Goal: Information Seeking & Learning: Learn about a topic

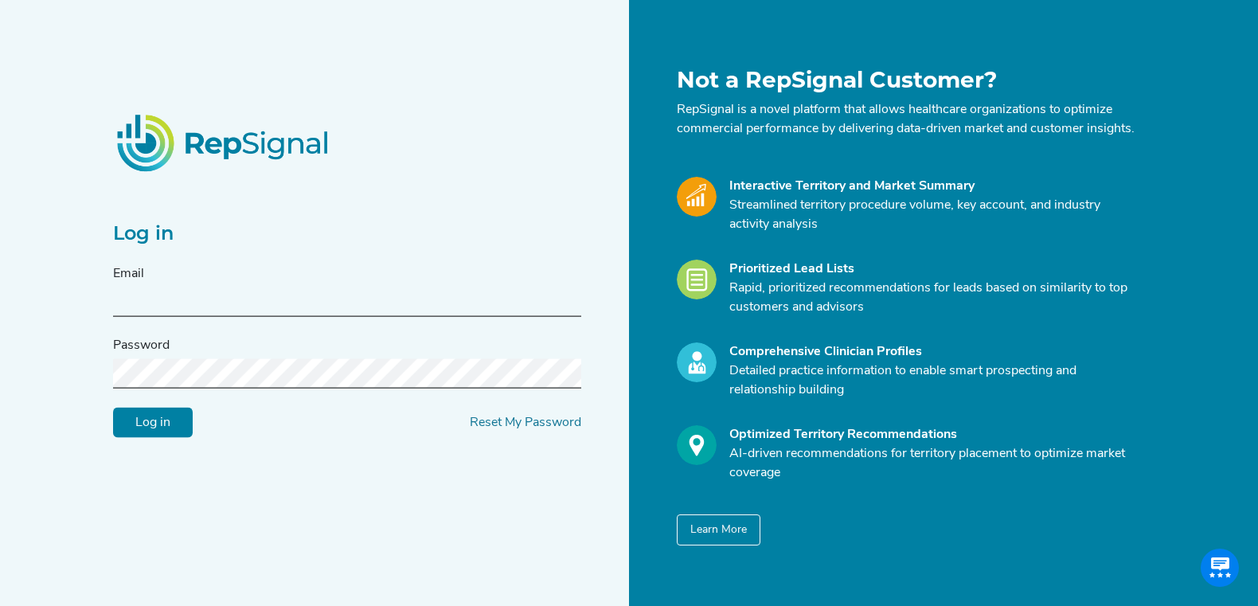
type input "[EMAIL_ADDRESS][DOMAIN_NAME]"
click at [154, 425] on input "Log in" at bounding box center [153, 423] width 80 height 30
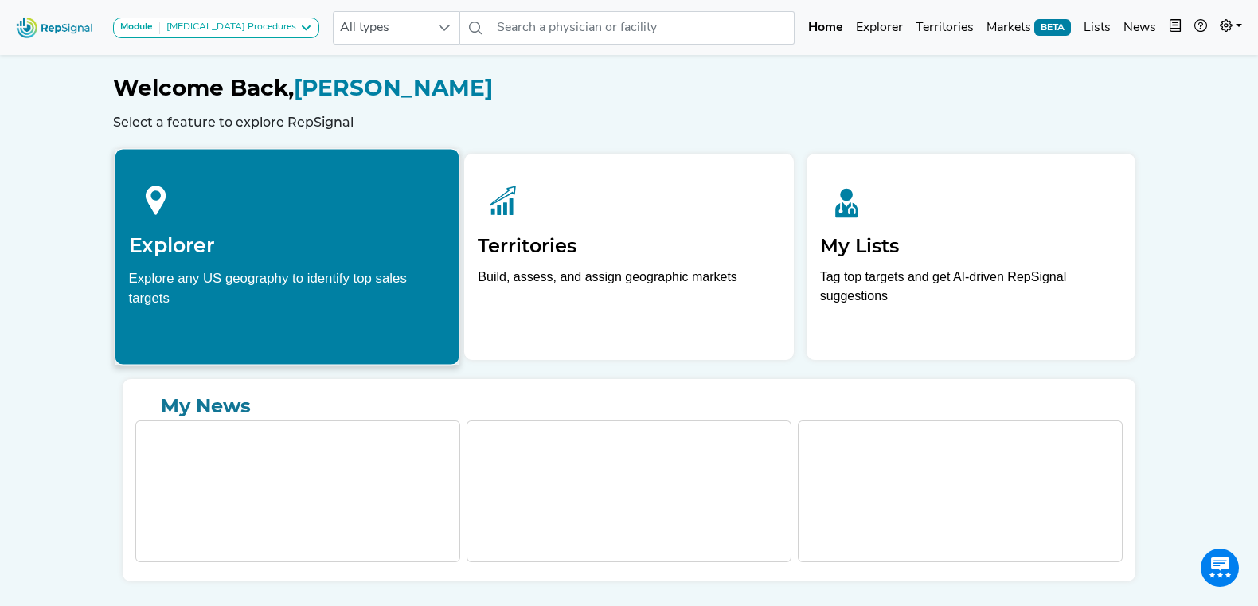
click at [327, 248] on h2 "Explorer" at bounding box center [287, 245] width 317 height 24
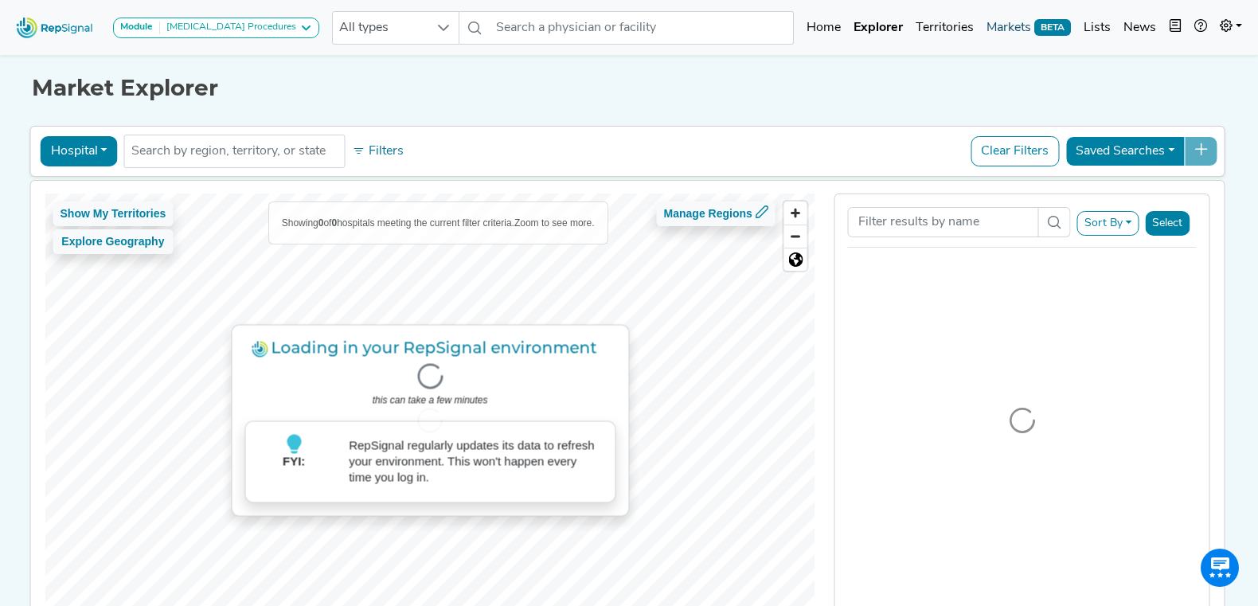
click at [1002, 26] on link "Markets BETA" at bounding box center [1028, 28] width 97 height 32
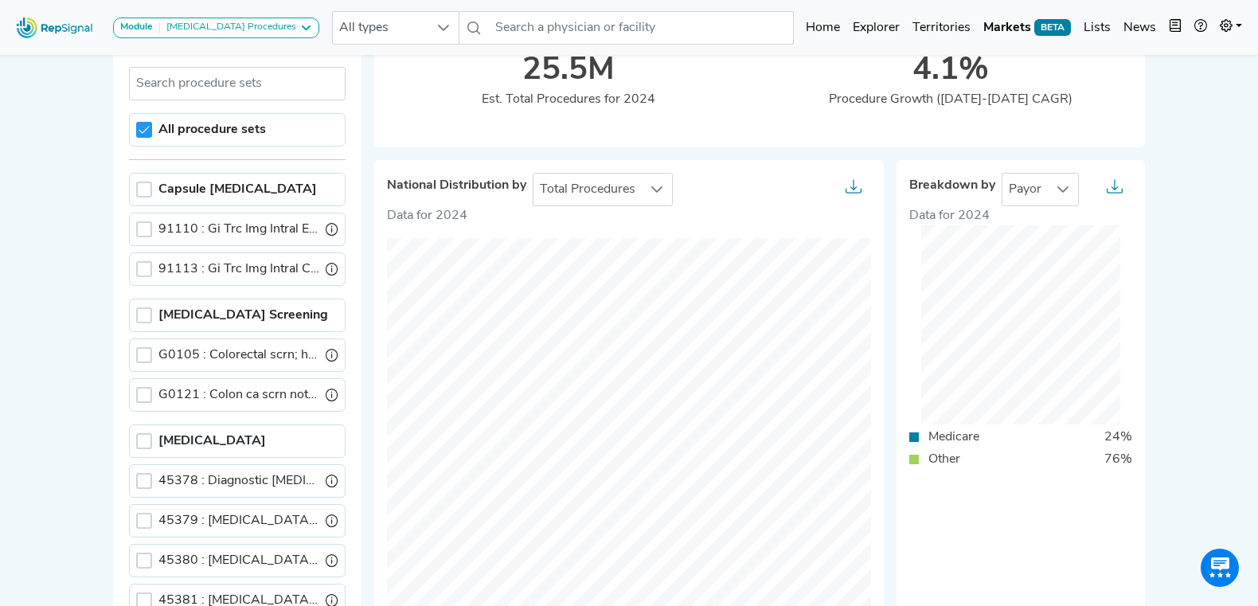
scroll to position [139, 0]
click at [1063, 187] on icon at bounding box center [1063, 190] width 13 height 13
click at [867, 211] on p "Data for 2024" at bounding box center [629, 216] width 484 height 19
click at [664, 192] on div at bounding box center [657, 190] width 30 height 32
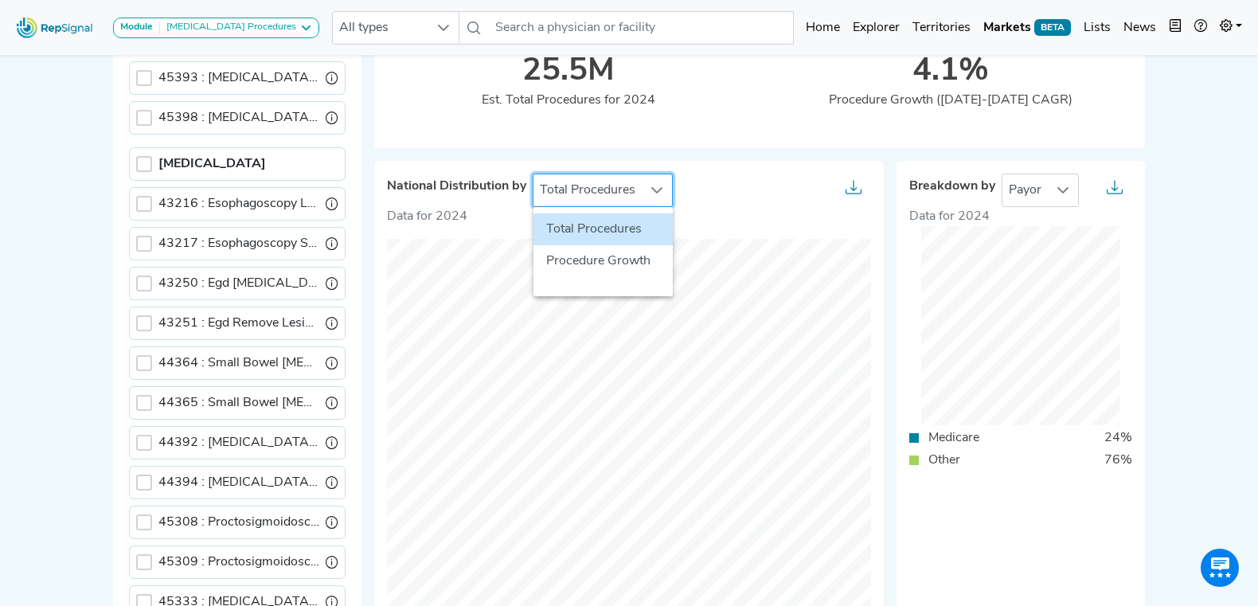
scroll to position [924, 0]
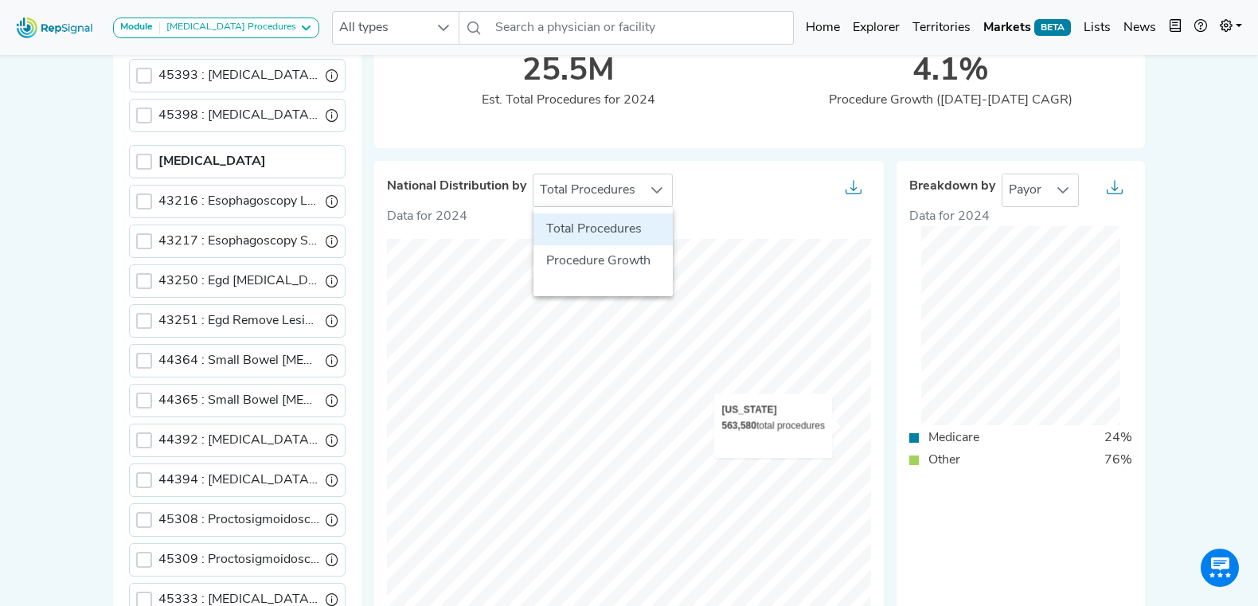
click at [886, 472] on div "National Distribution by Total Procedures Data for 2024 © Mapbox © OpenStreetMa…" at bounding box center [629, 405] width 522 height 489
click at [952, 346] on div "National Distribution by Total Procedures Data for 2024 © Mapbox © OpenStreetMa…" at bounding box center [760, 399] width 784 height 502
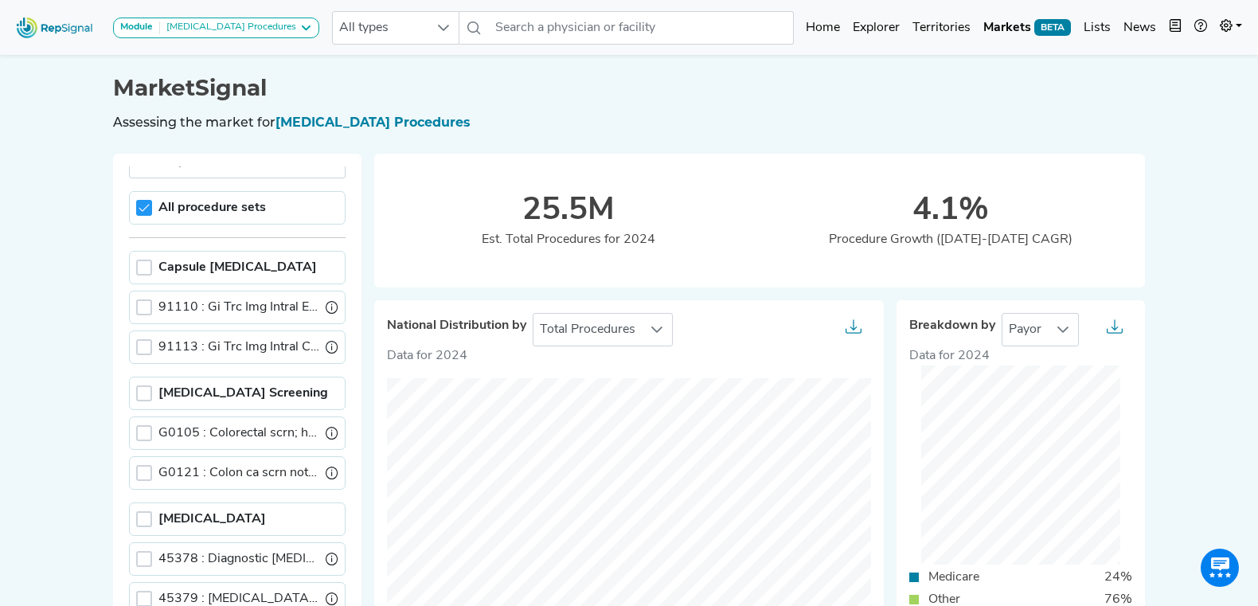
scroll to position [75, 0]
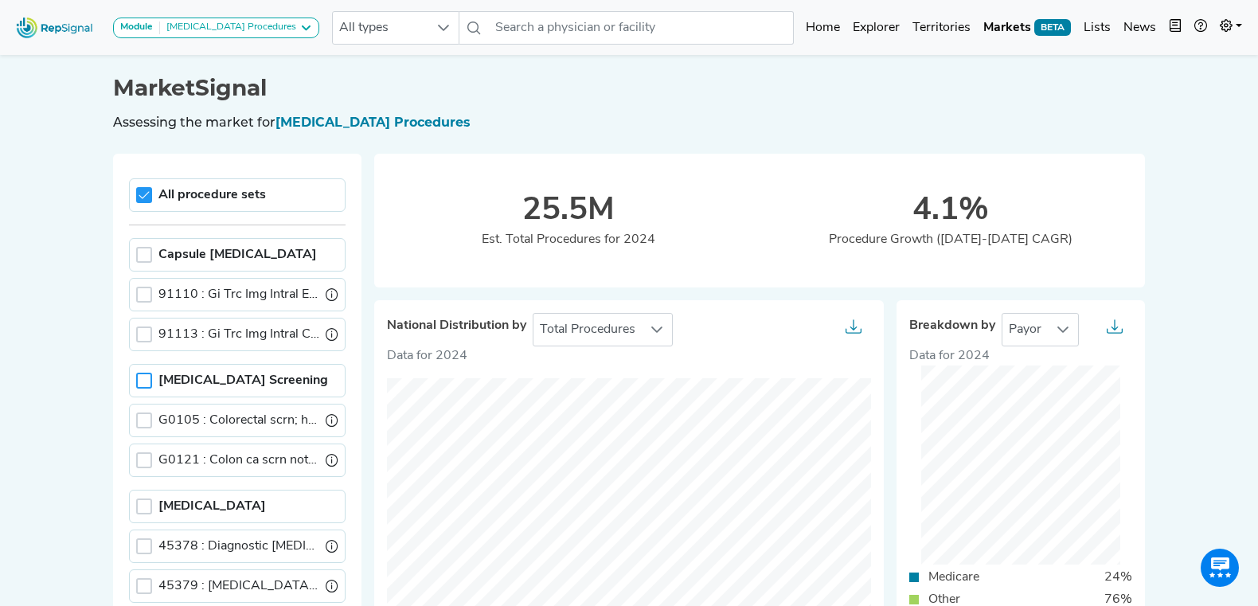
click at [147, 382] on div at bounding box center [144, 381] width 16 height 16
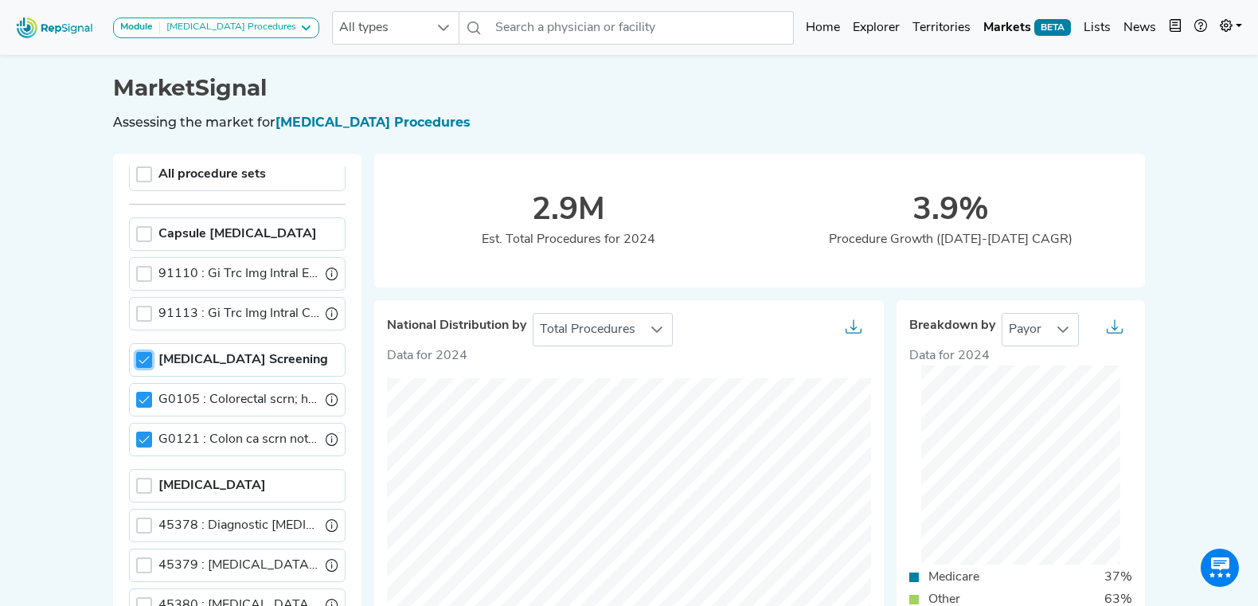
scroll to position [96, 0]
click at [656, 332] on icon at bounding box center [657, 329] width 13 height 13
click at [748, 319] on div "National Distribution by Total Procedures" at bounding box center [629, 329] width 484 height 33
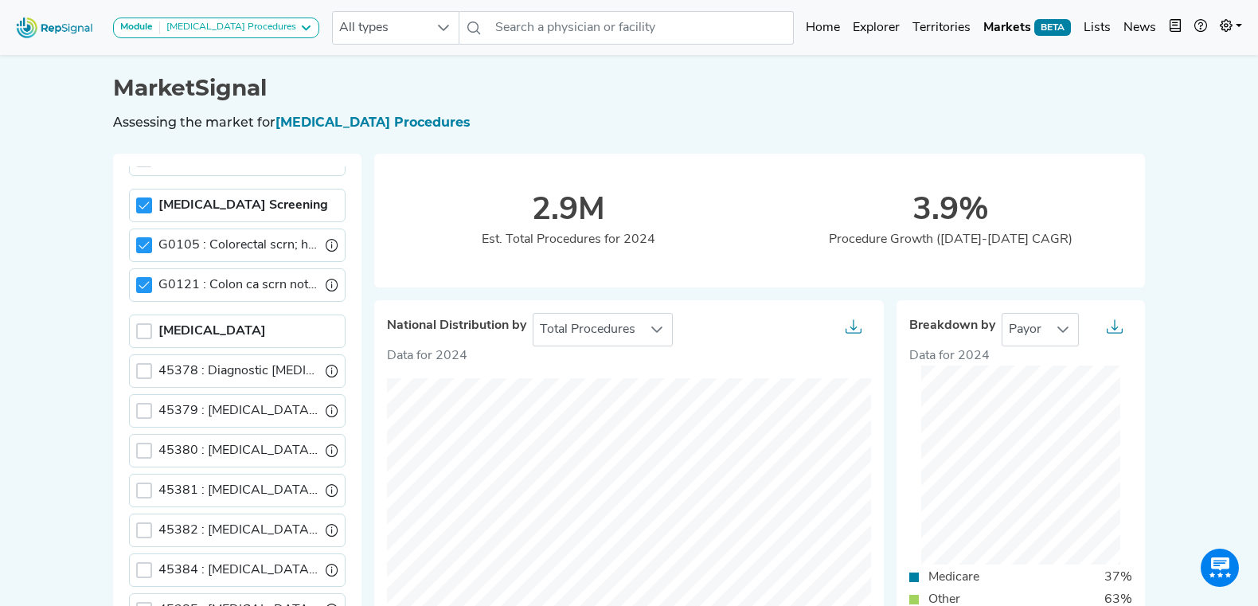
scroll to position [252, 0]
click at [528, 28] on input "text" at bounding box center [641, 27] width 304 height 33
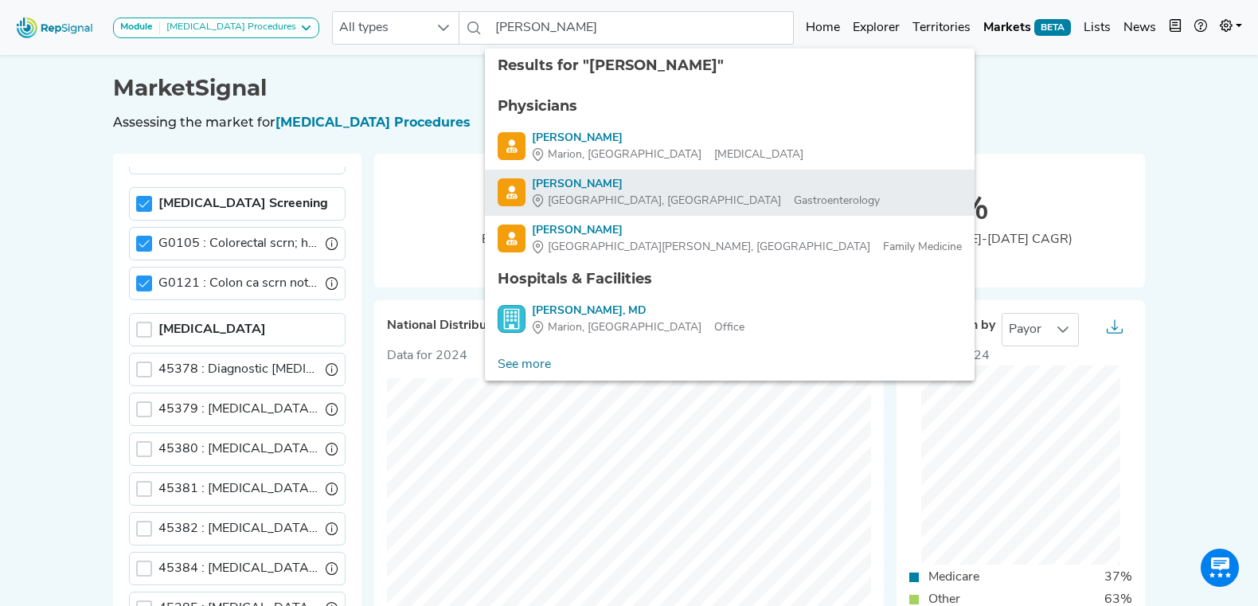
click at [582, 188] on div "Douglas REX" at bounding box center [706, 184] width 348 height 17
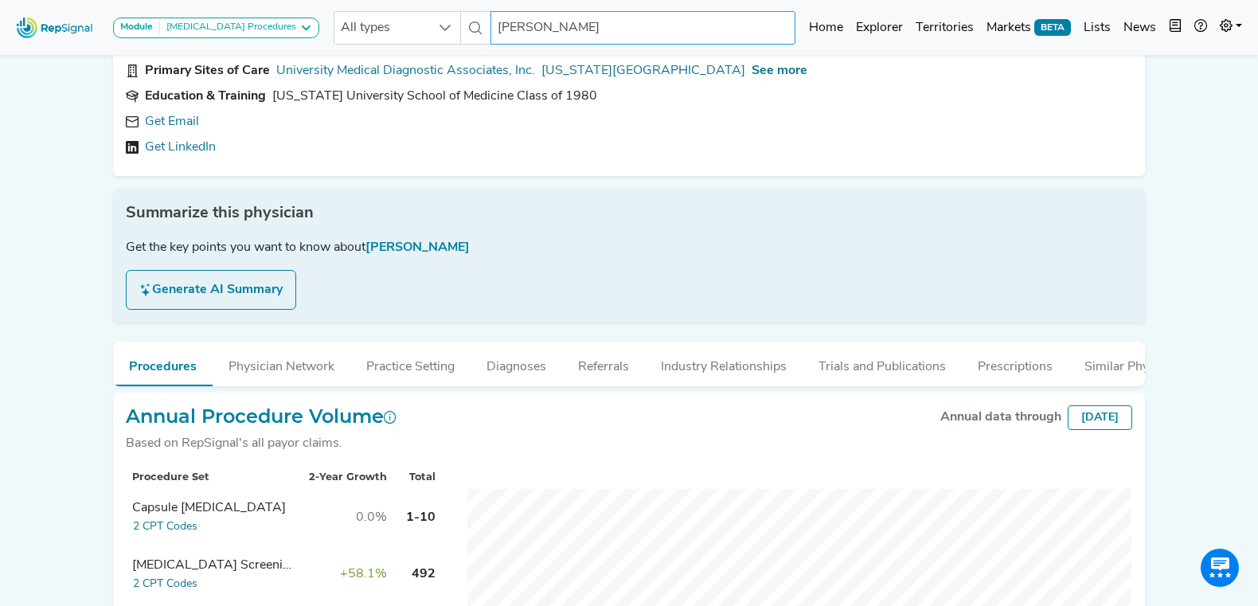
scroll to position [114, 0]
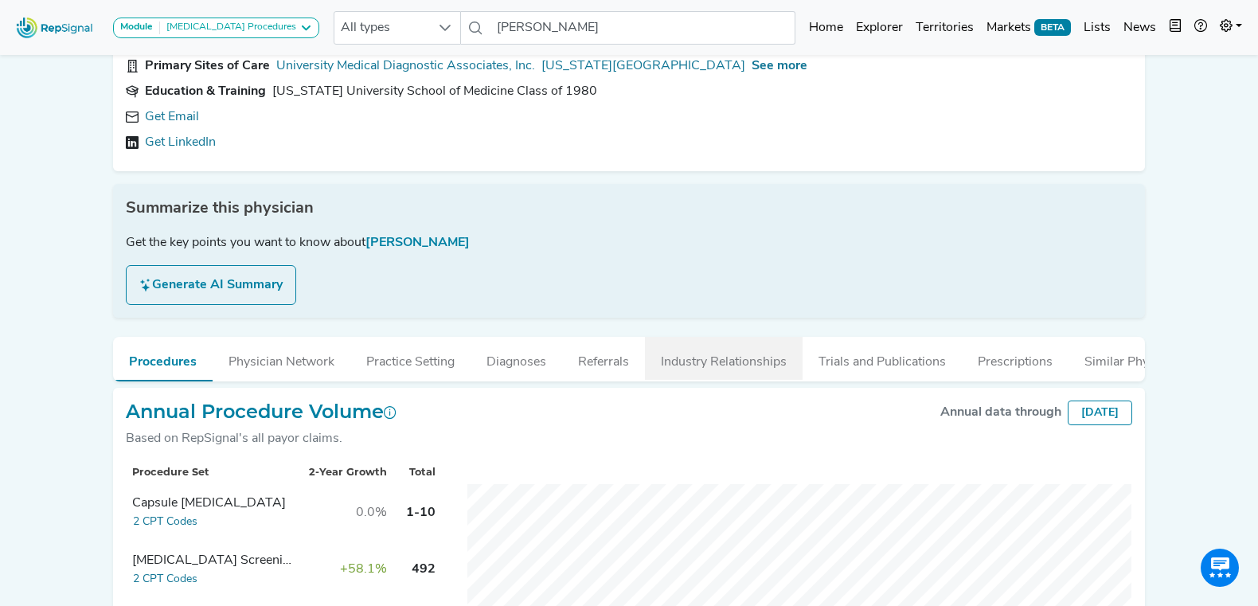
click at [722, 368] on button "Industry Relationships" at bounding box center [724, 358] width 158 height 43
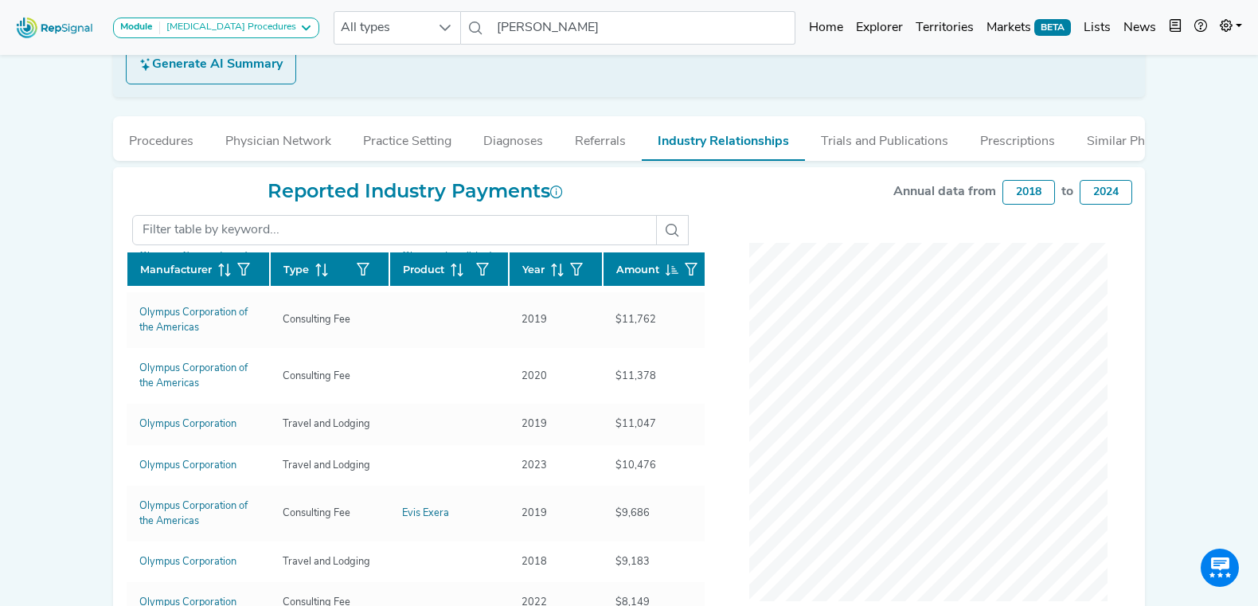
scroll to position [0, 0]
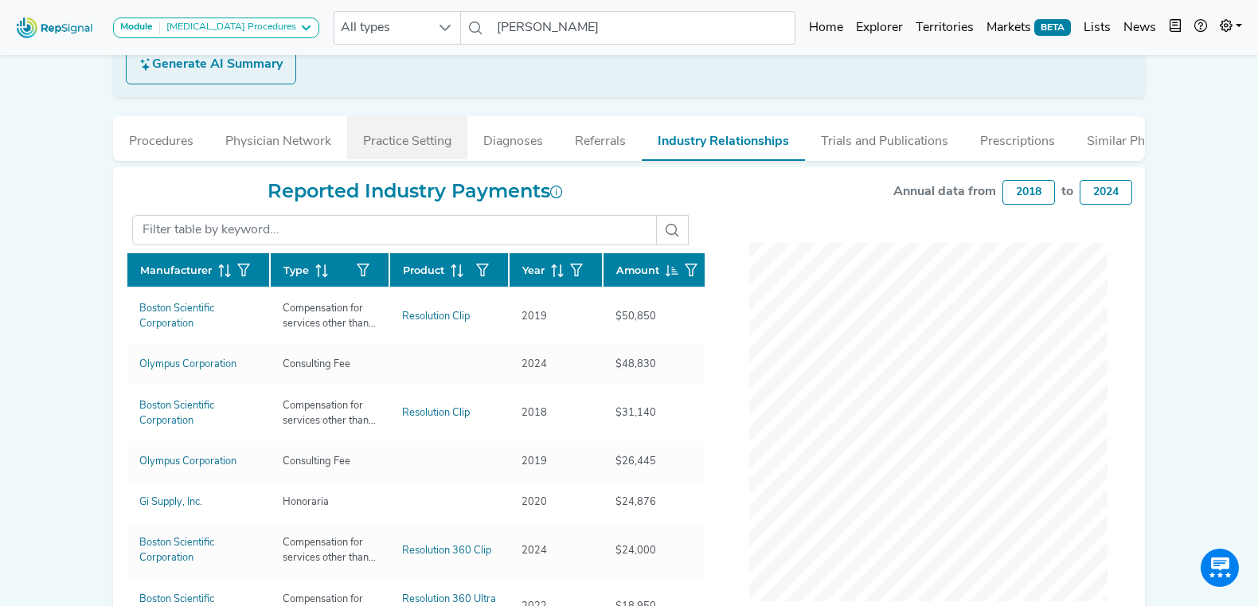
click at [417, 142] on button "Practice Setting" at bounding box center [407, 137] width 120 height 43
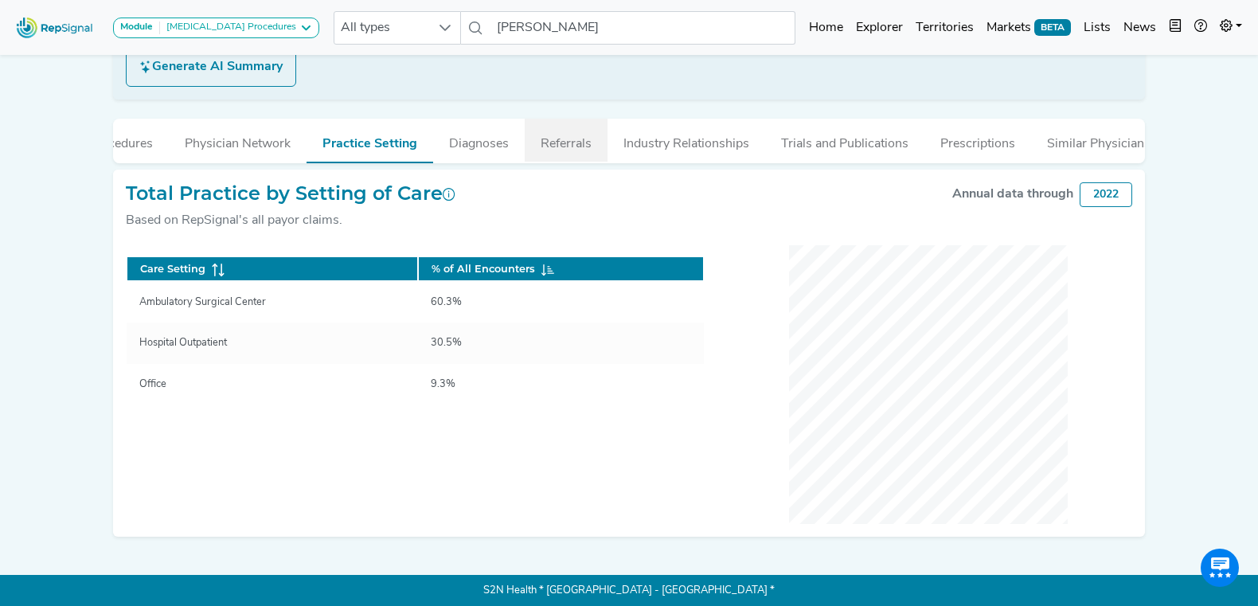
scroll to position [0, 59]
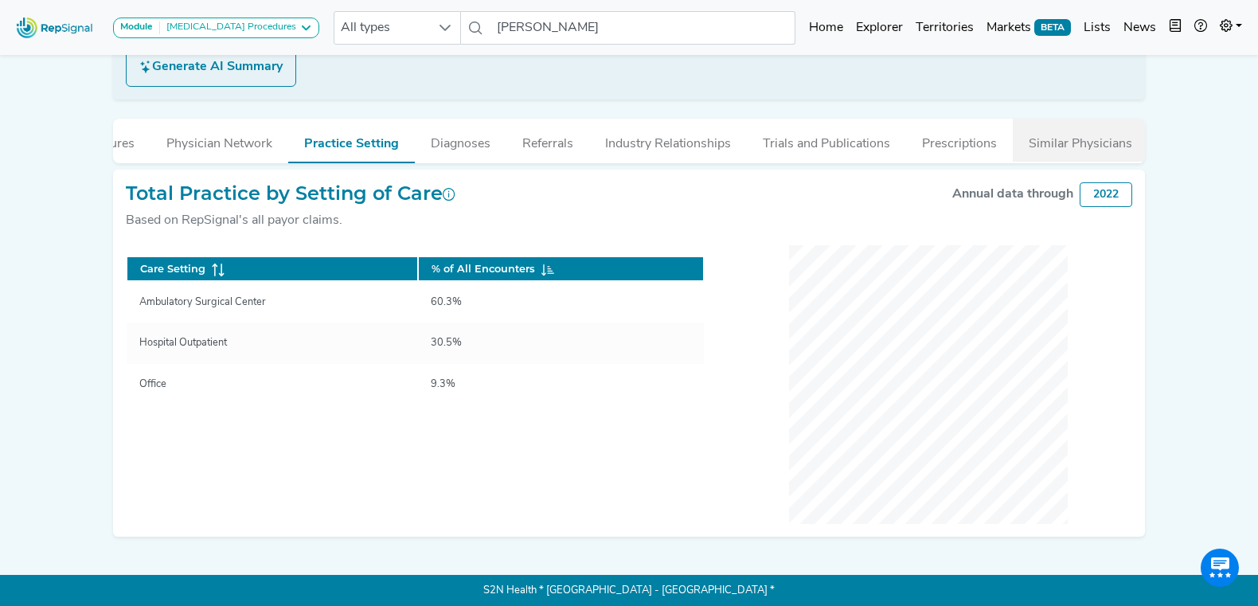
click at [1047, 141] on button "Similar Physicians" at bounding box center [1080, 140] width 135 height 43
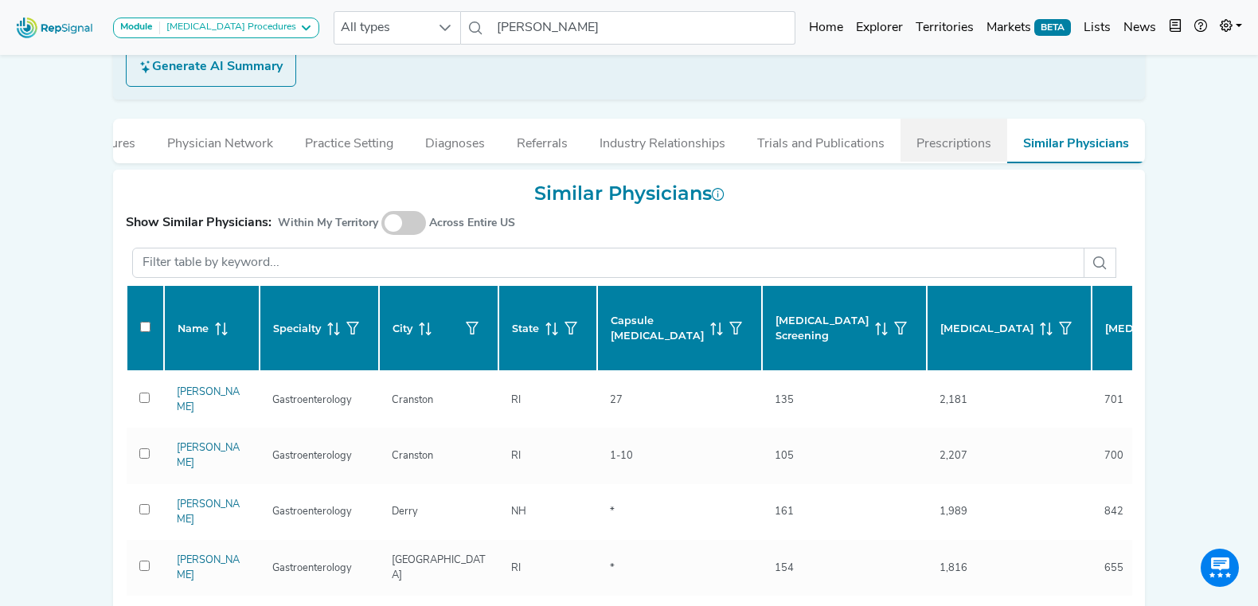
scroll to position [0, 0]
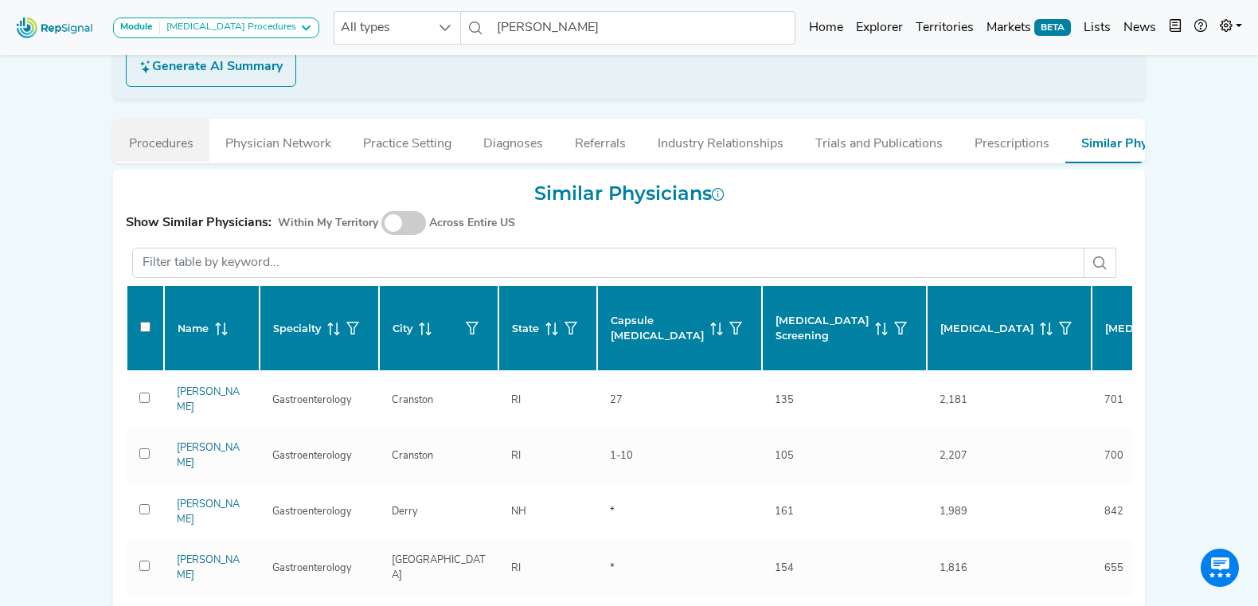
click at [168, 144] on button "Procedures" at bounding box center [161, 140] width 96 height 43
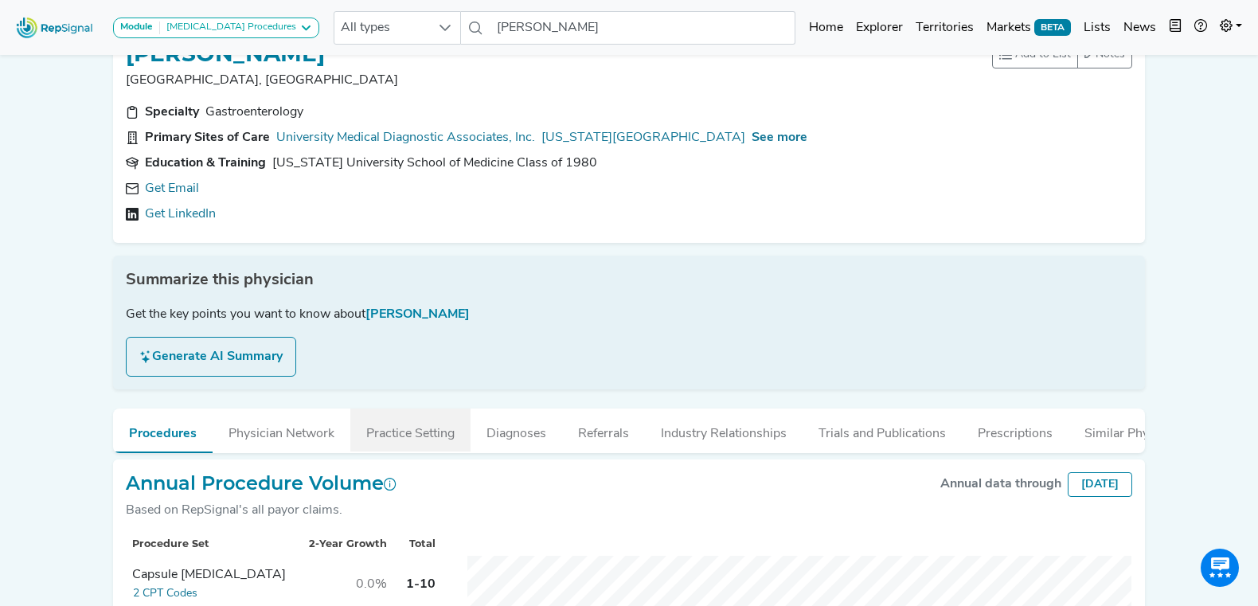
scroll to position [62, 0]
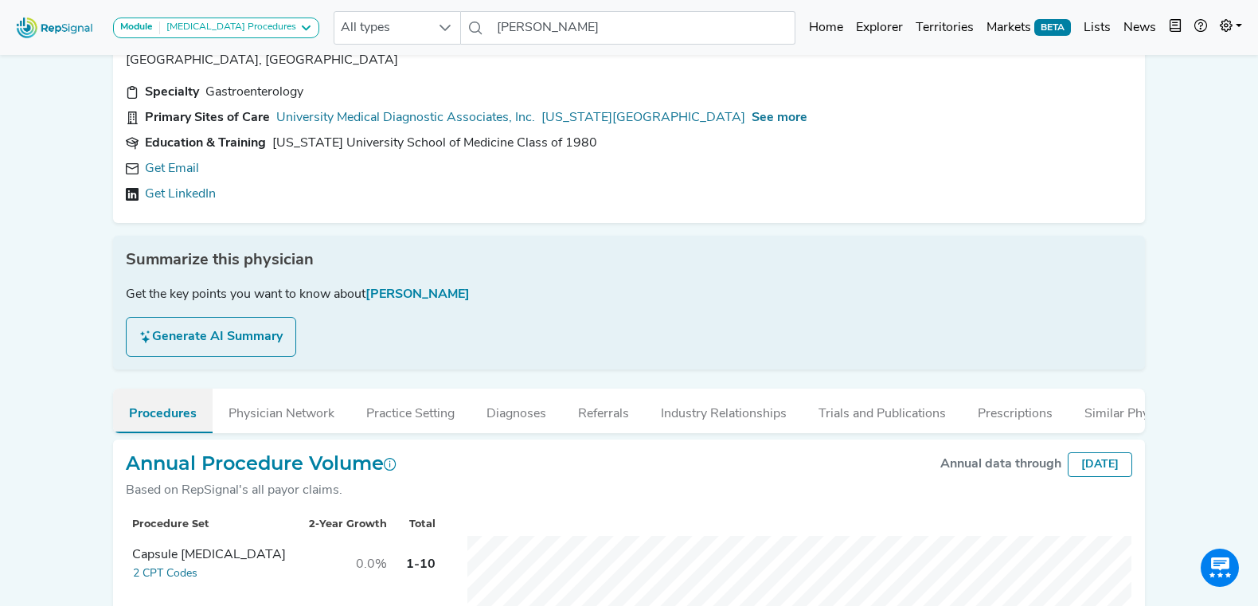
click at [179, 417] on button "Procedures" at bounding box center [163, 411] width 100 height 45
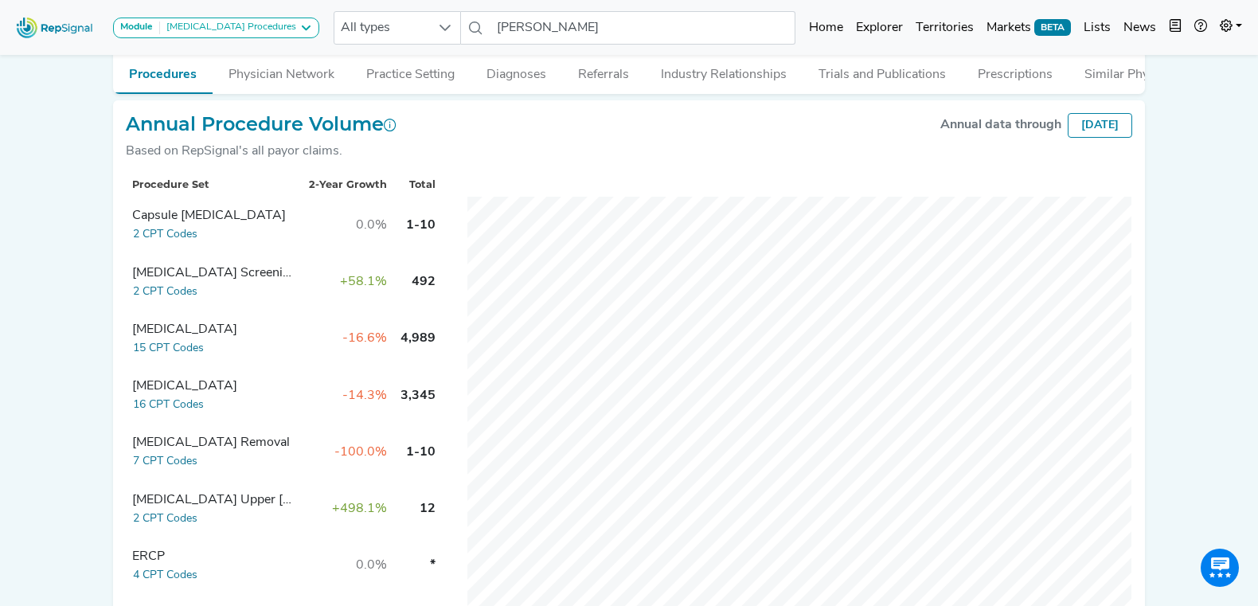
scroll to position [403, 0]
click at [173, 72] on button "Procedures" at bounding box center [163, 70] width 100 height 45
click at [601, 29] on input "Douglas REX" at bounding box center [643, 27] width 304 height 33
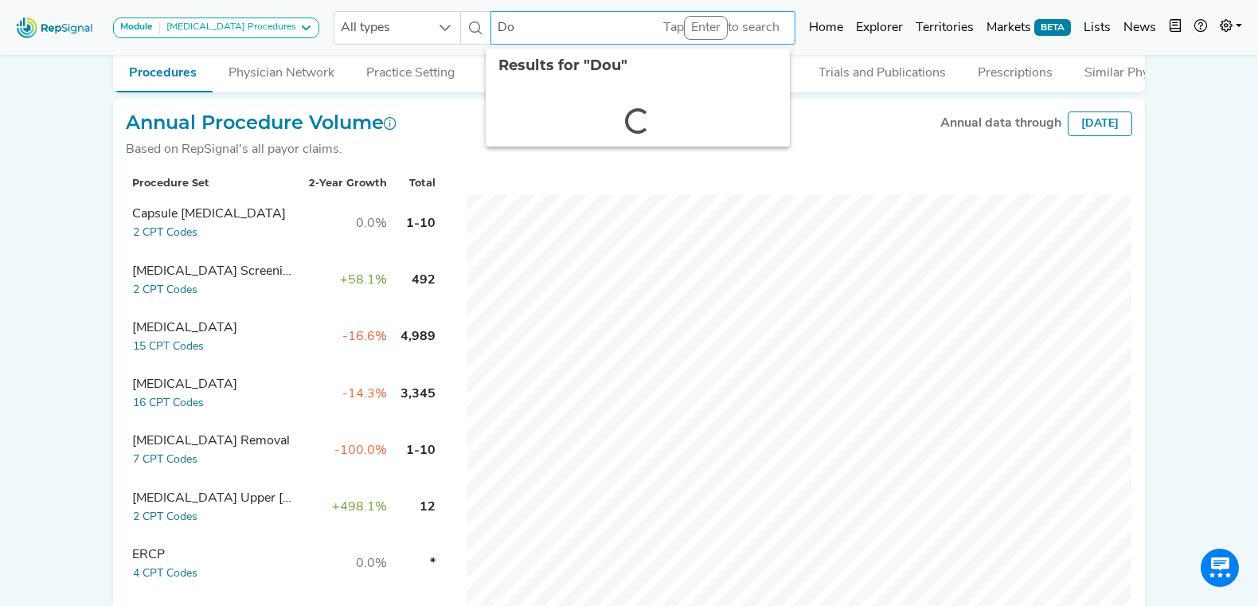
type input "D"
type input "cleveland clinic weston"
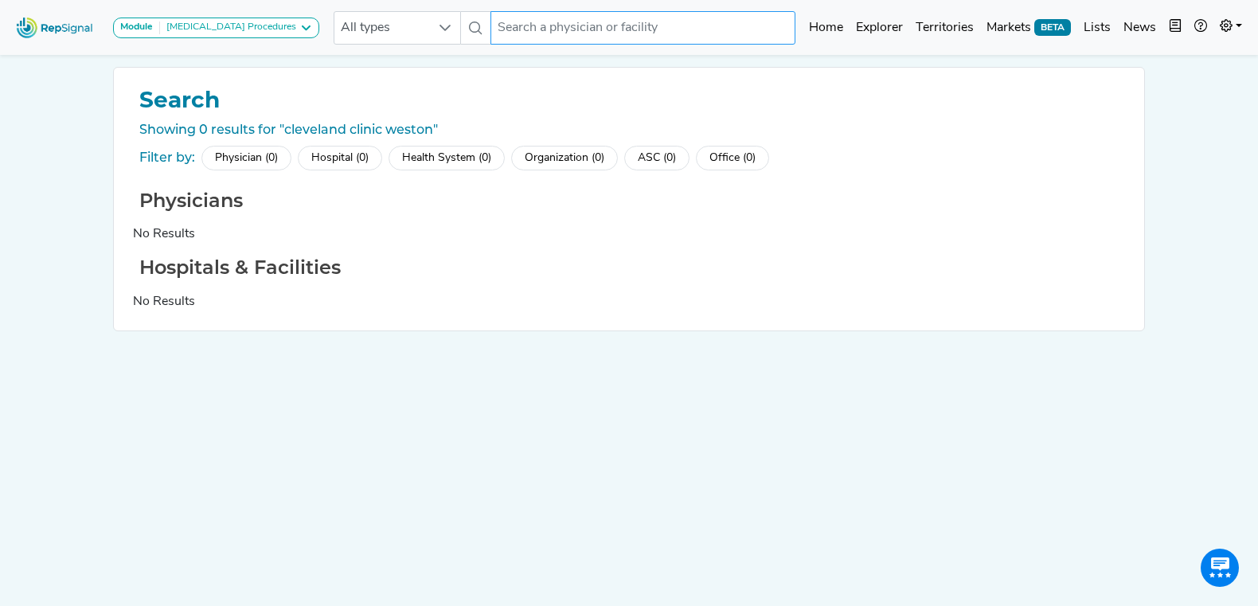
click at [674, 21] on input "text" at bounding box center [643, 27] width 304 height 33
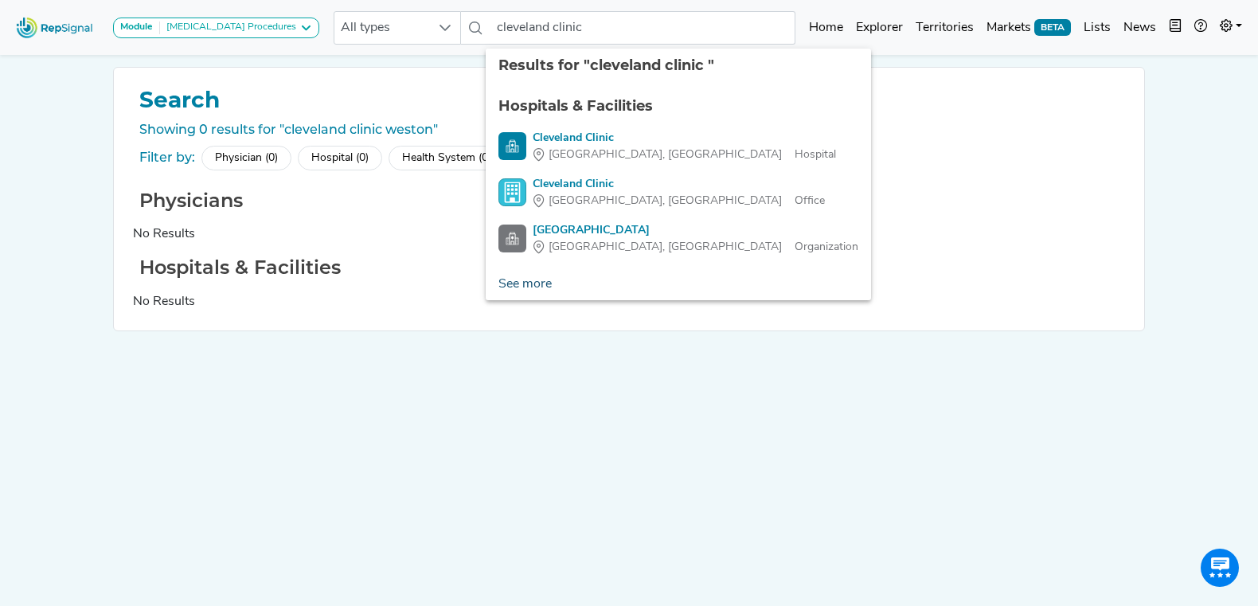
click at [538, 282] on link "See more" at bounding box center [525, 284] width 79 height 32
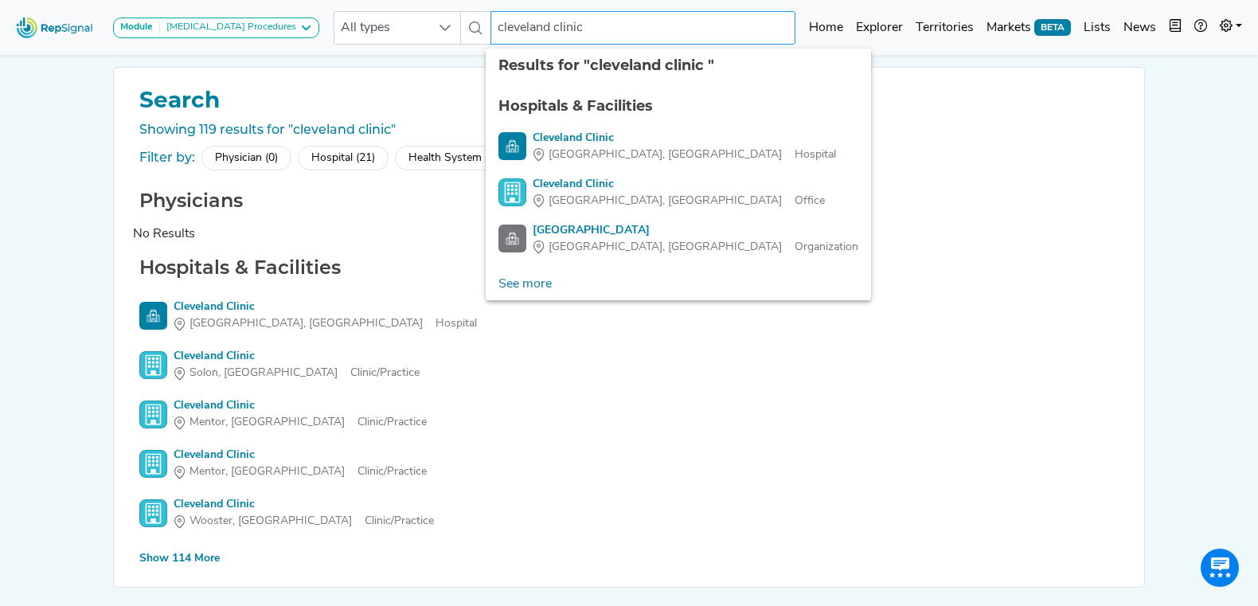
click at [616, 29] on input "cleveland clinic" at bounding box center [643, 27] width 304 height 33
type input "cleveland clinic florida"
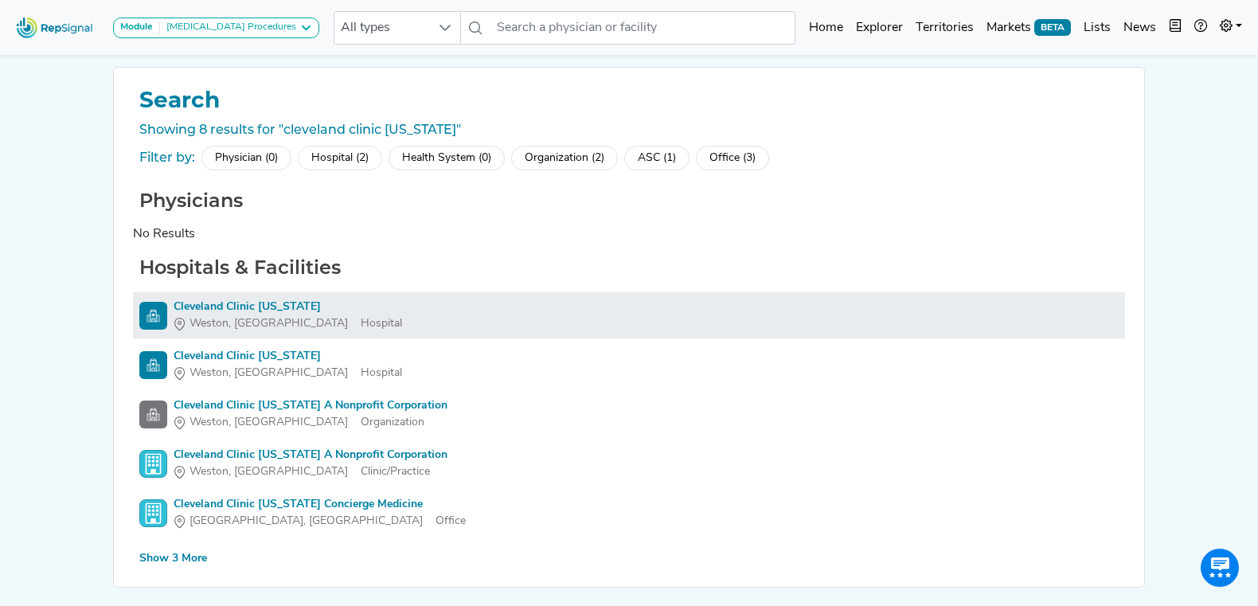
click at [240, 308] on div "Cleveland Clinic [US_STATE]" at bounding box center [288, 307] width 229 height 17
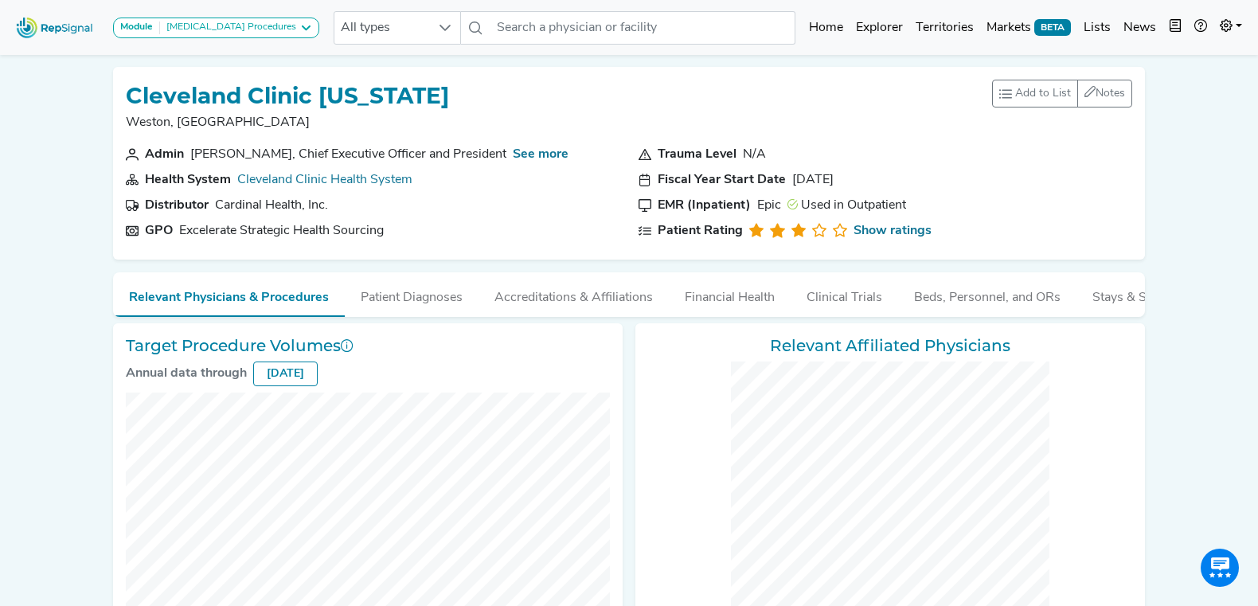
checkbox input "false"
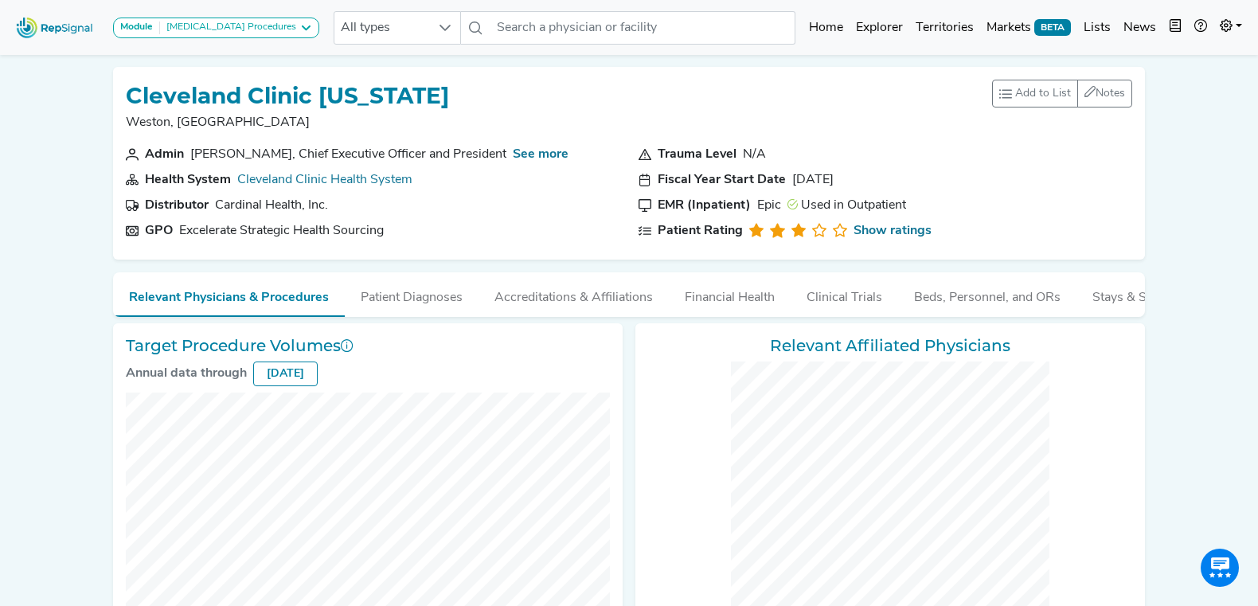
checkbox input "false"
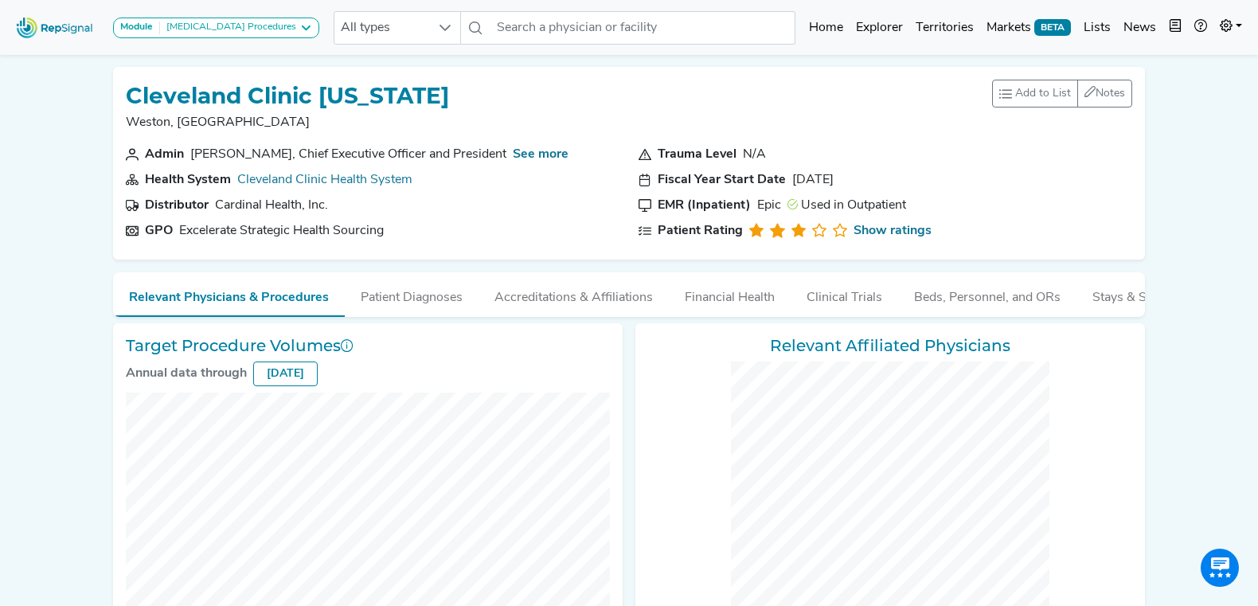
checkbox input "false"
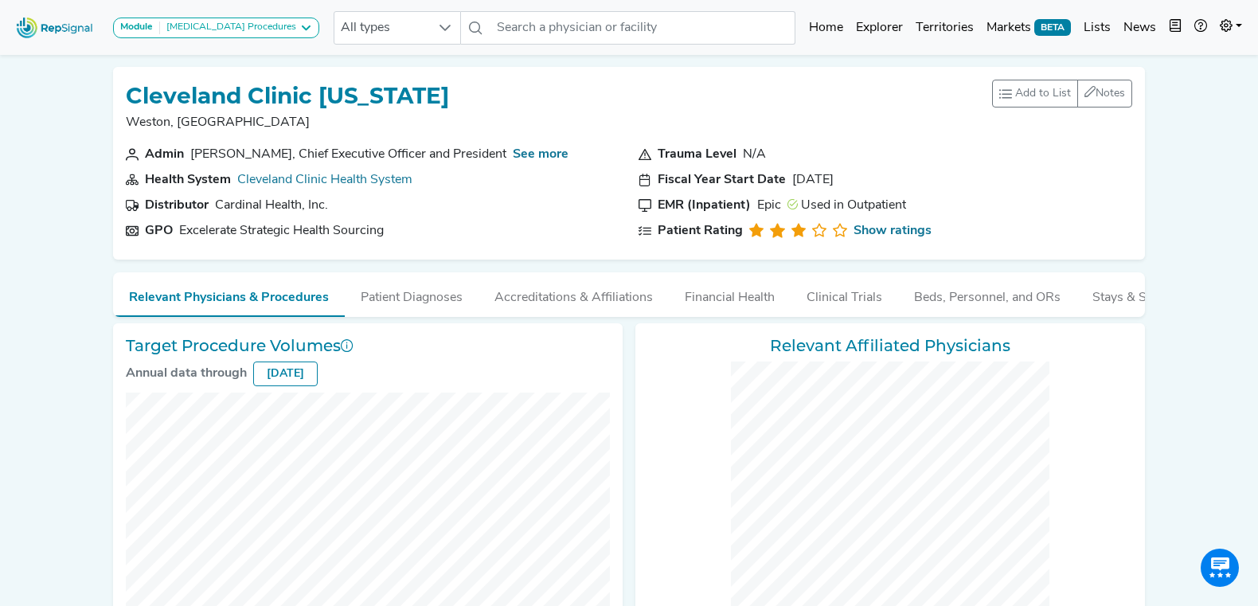
checkbox input "false"
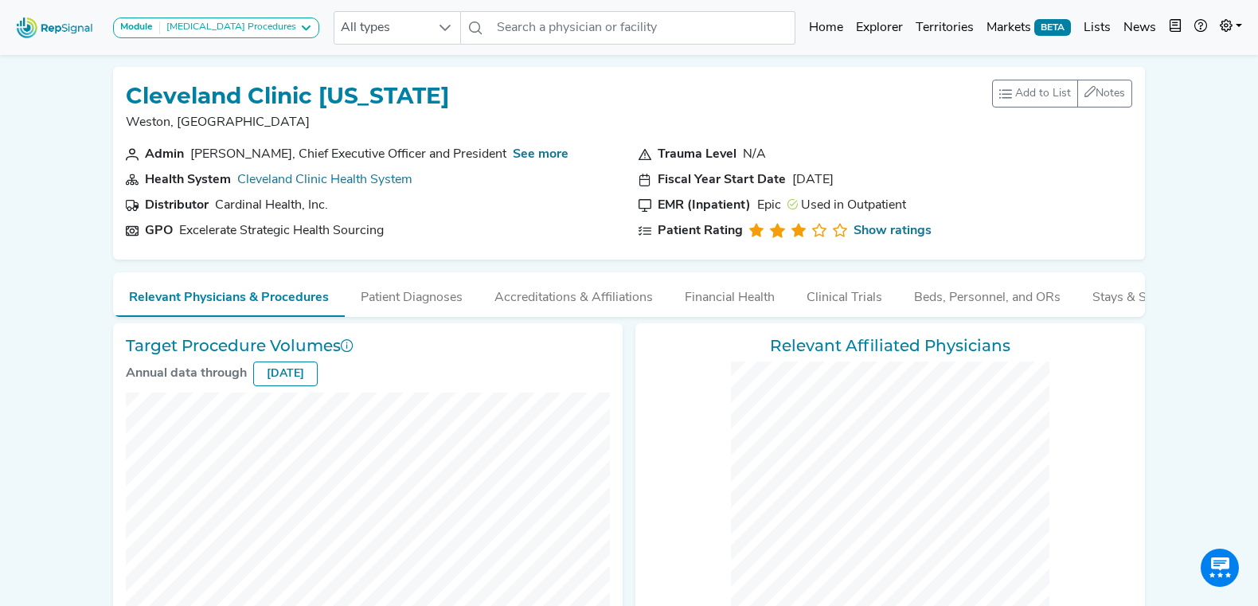
checkbox input "false"
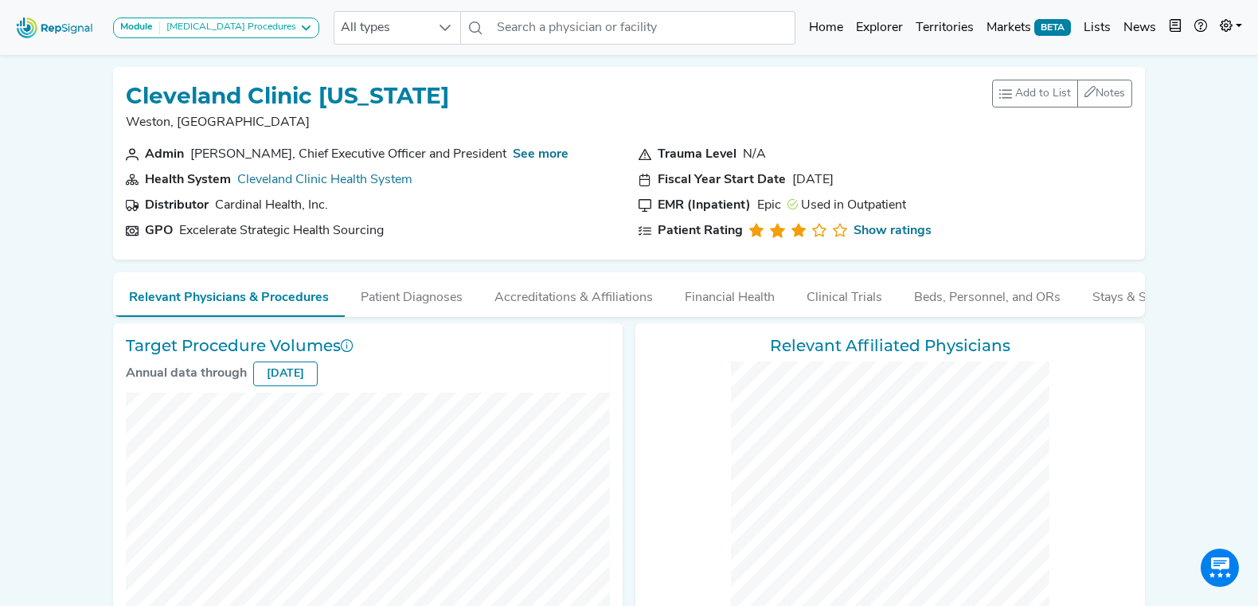
checkbox input "false"
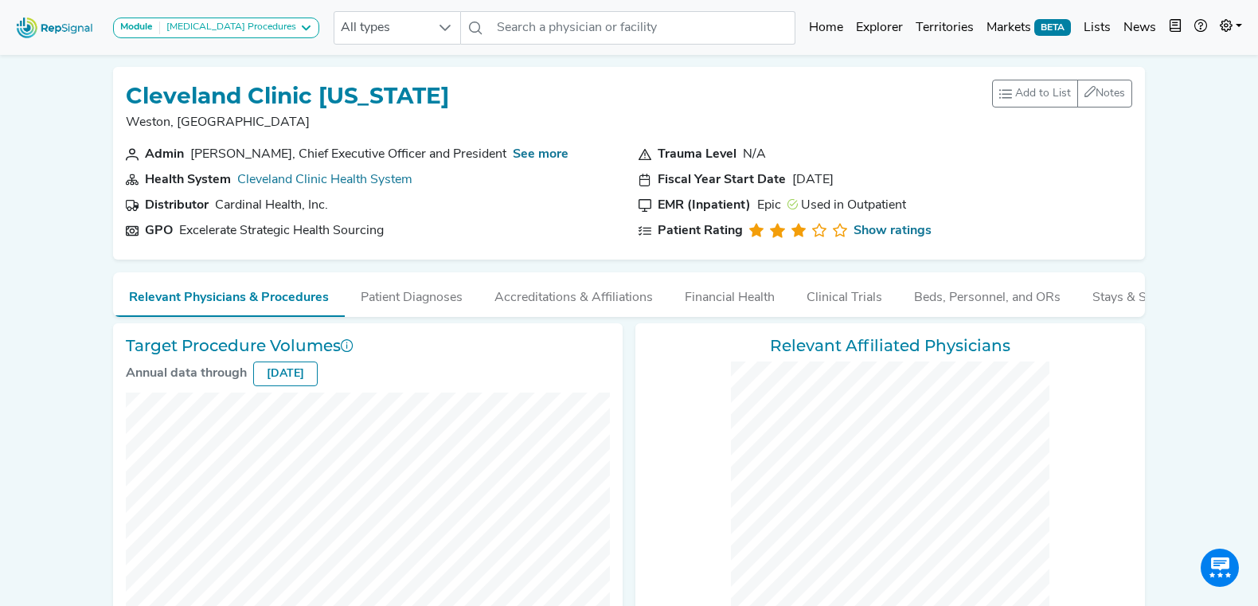
checkbox input "false"
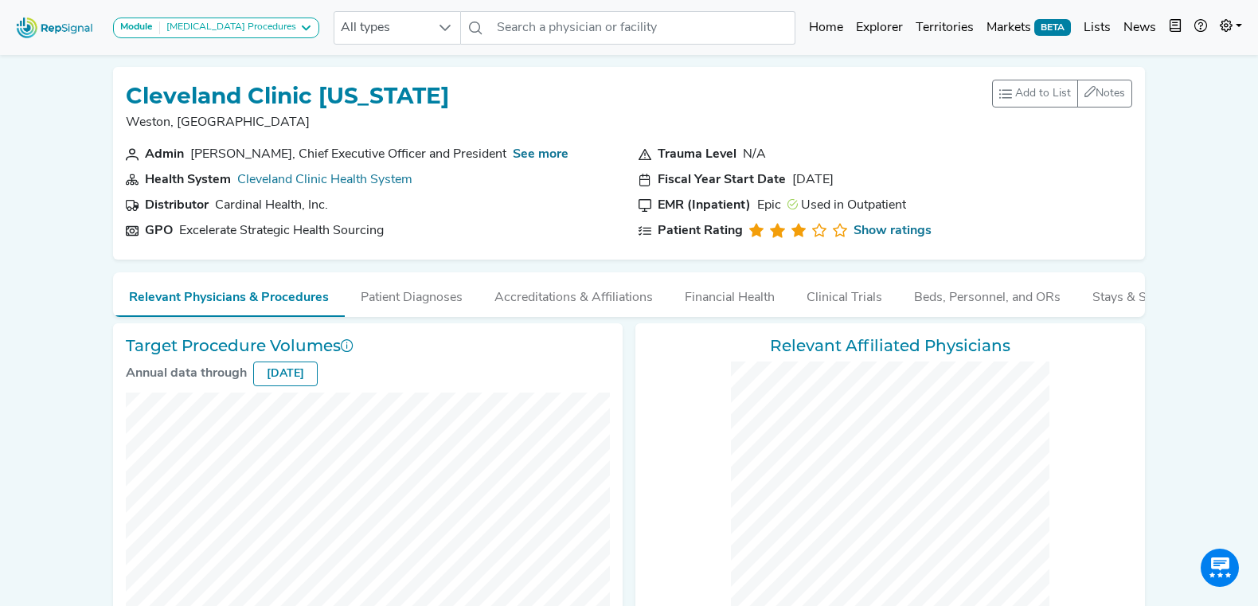
checkbox input "false"
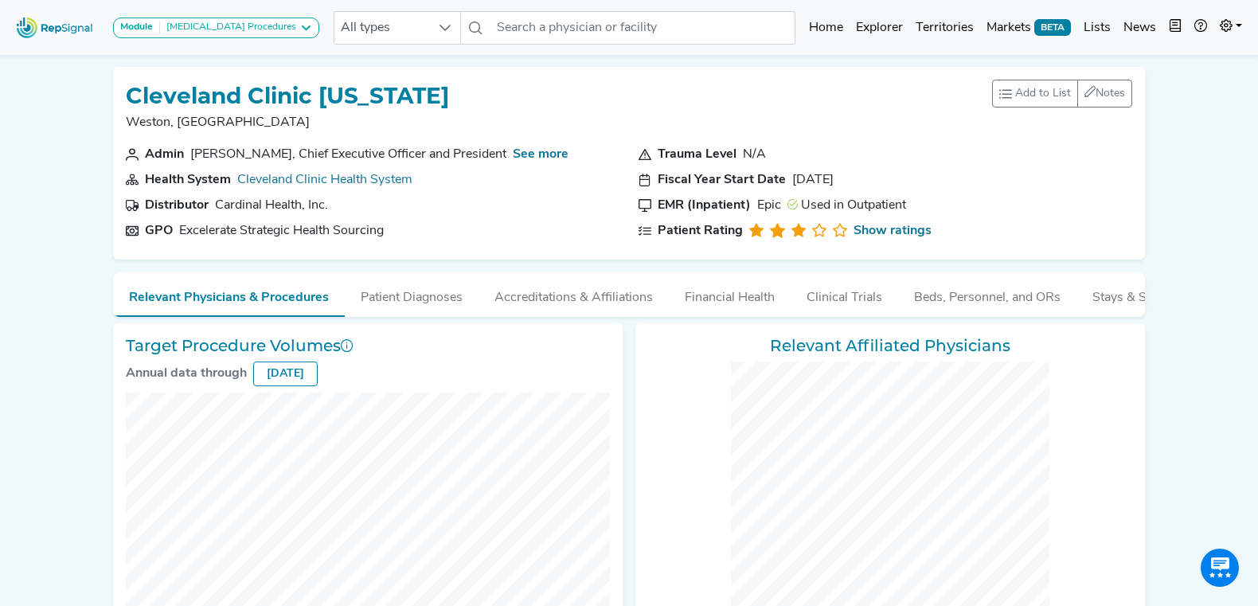
checkbox input "false"
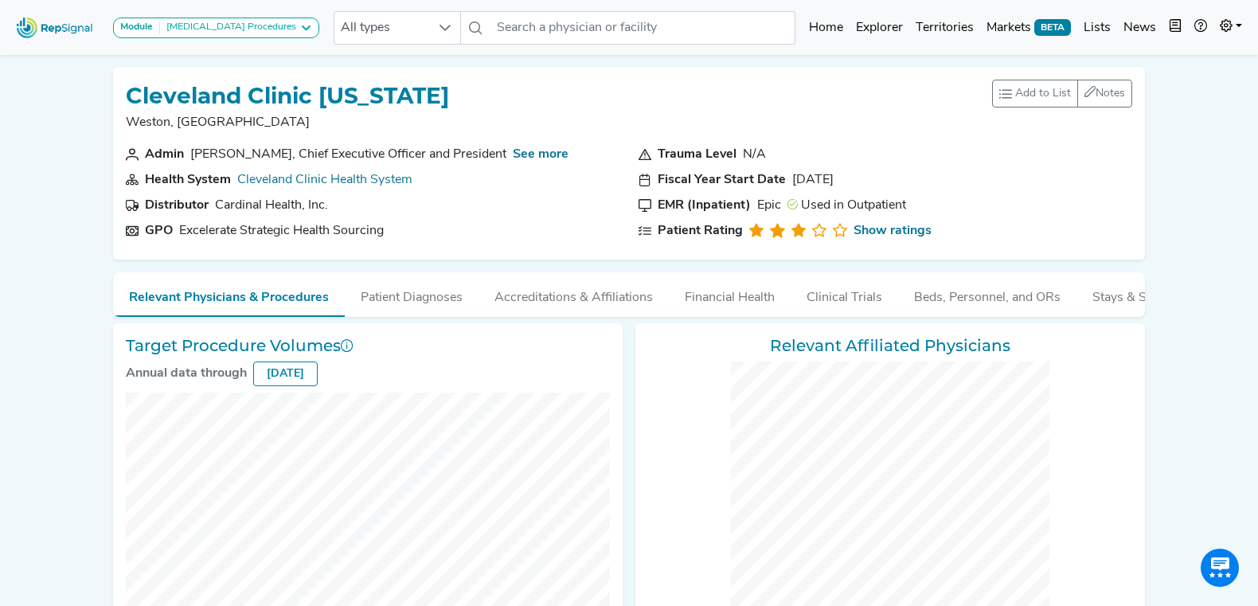
checkbox input "false"
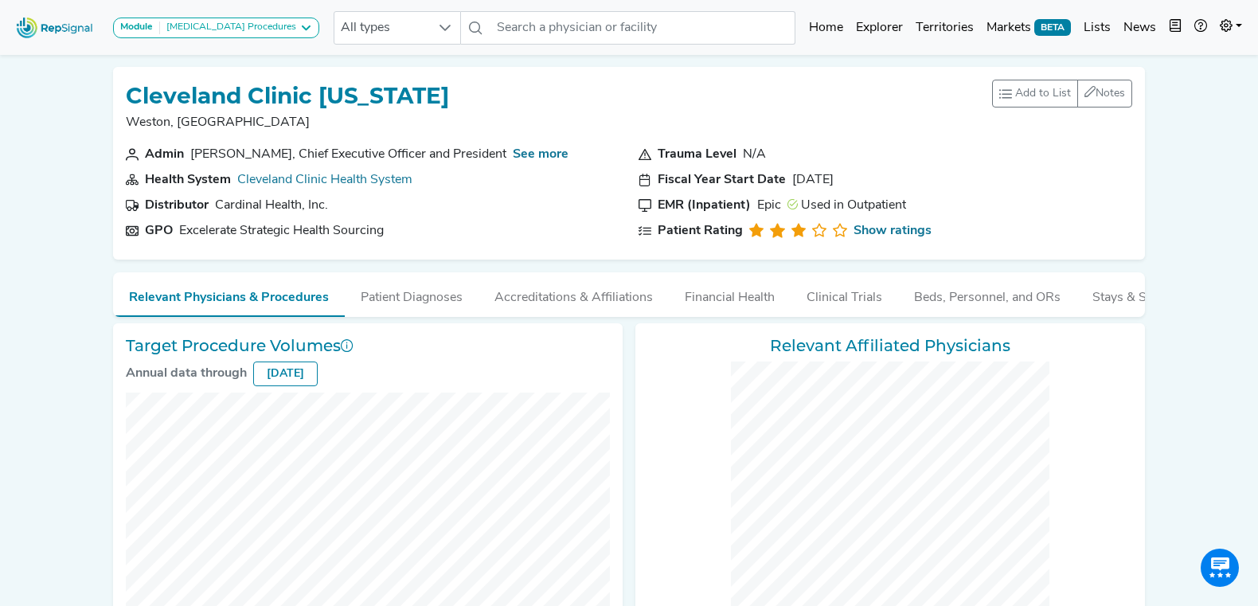
checkbox input "false"
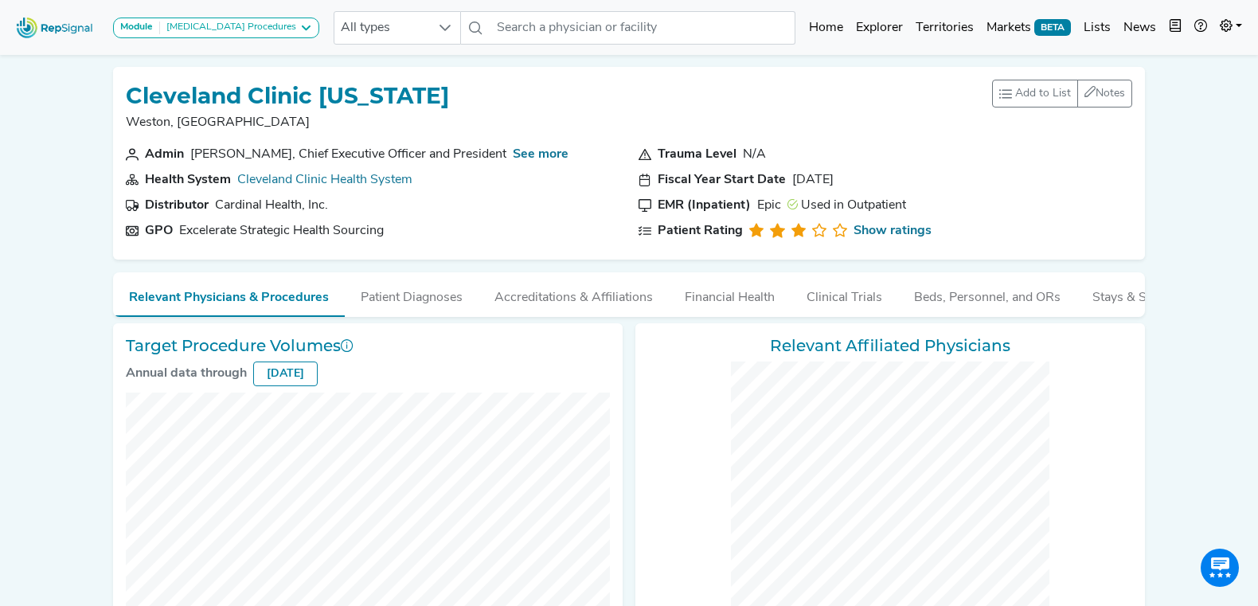
checkbox input "false"
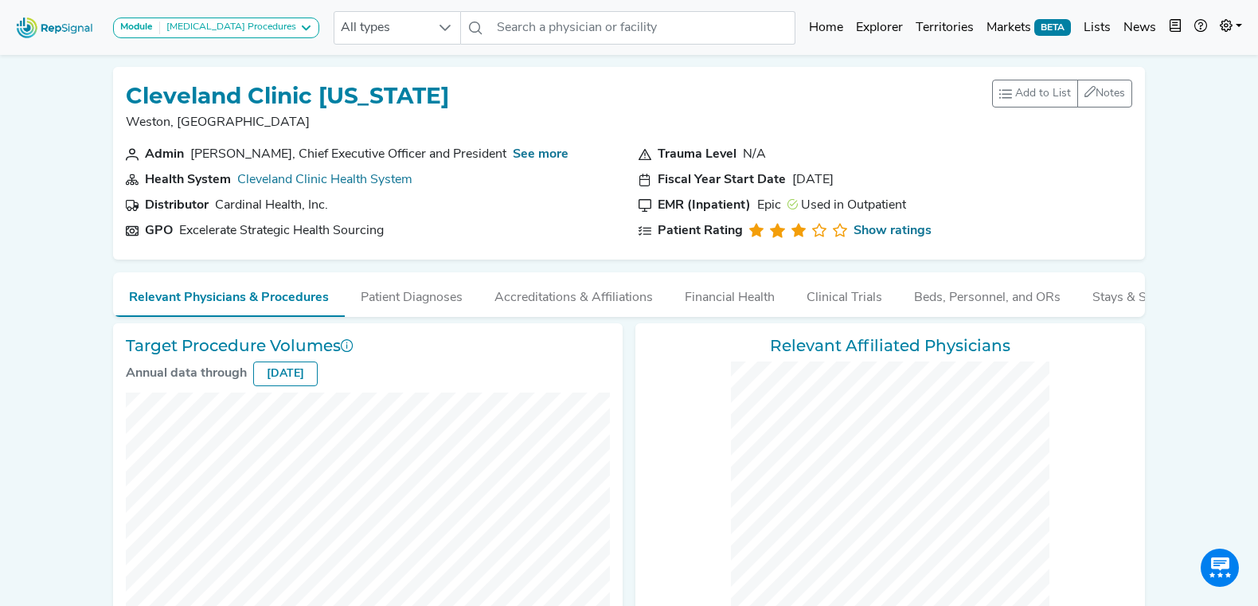
checkbox input "false"
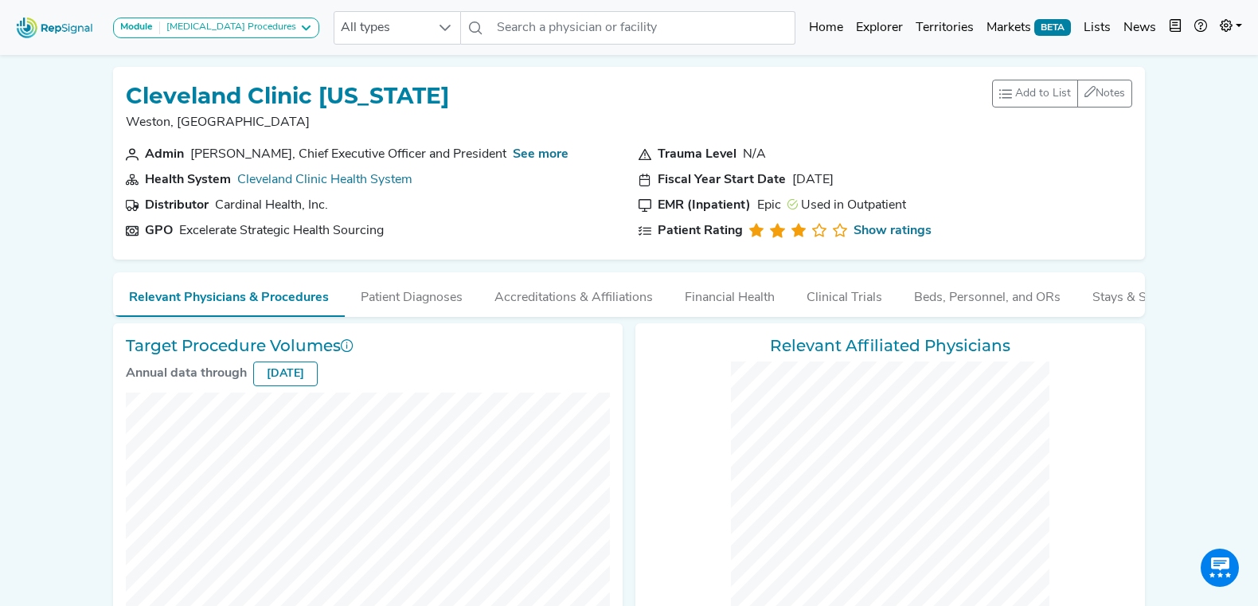
checkbox input "false"
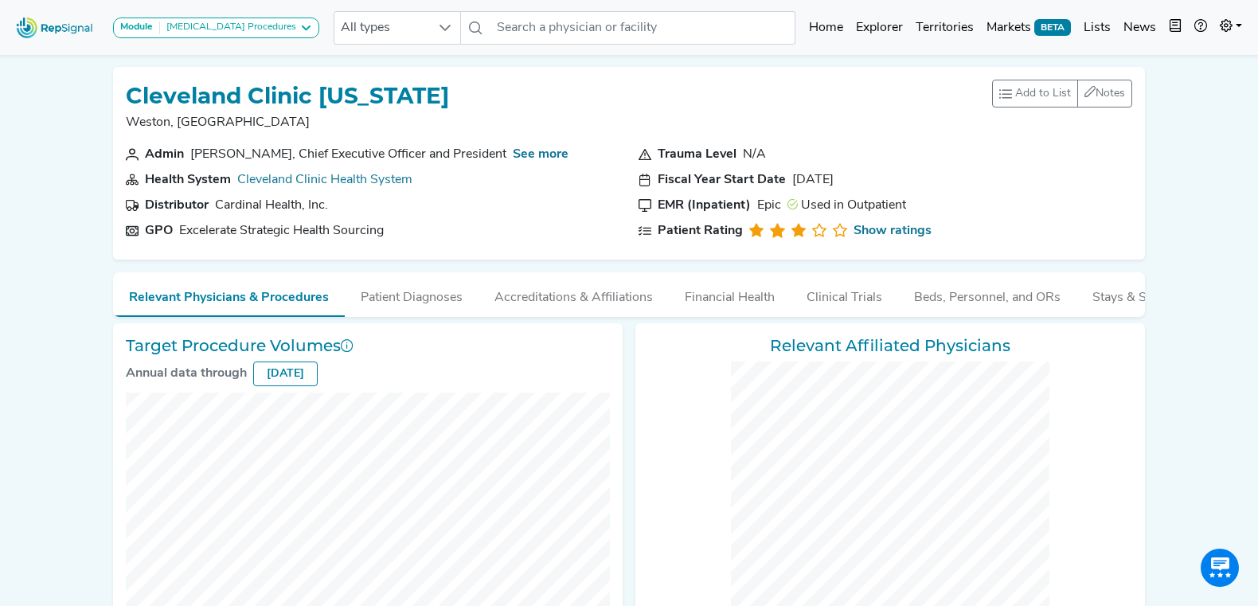
checkbox input "false"
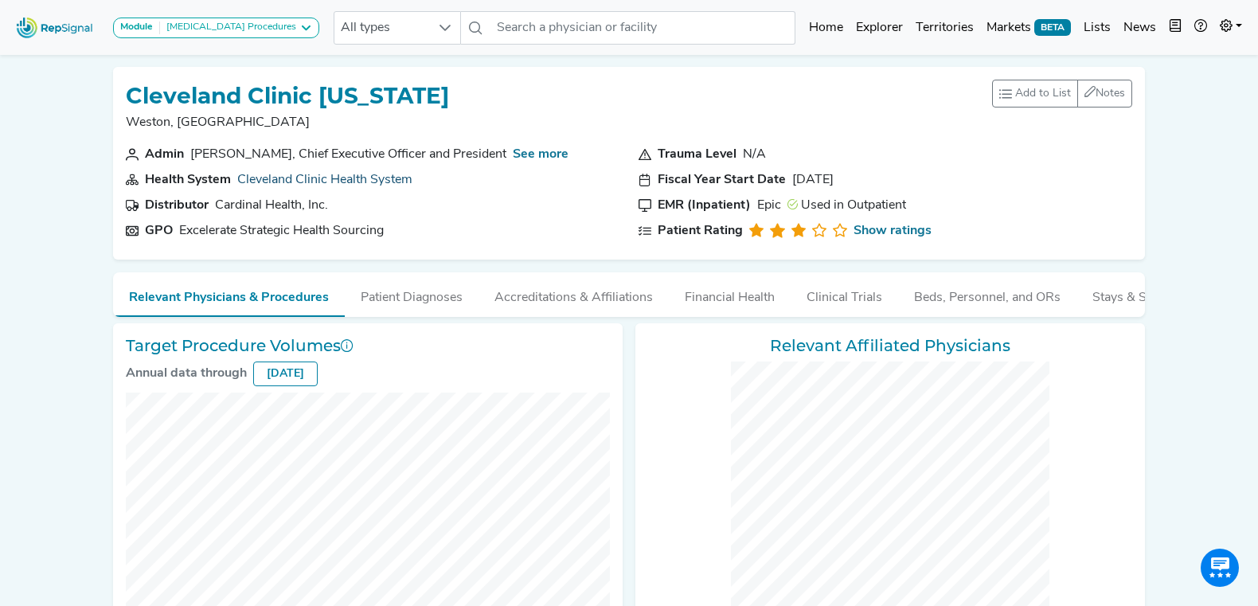
click at [362, 180] on link "Cleveland Clinic Health System" at bounding box center [324, 180] width 175 height 13
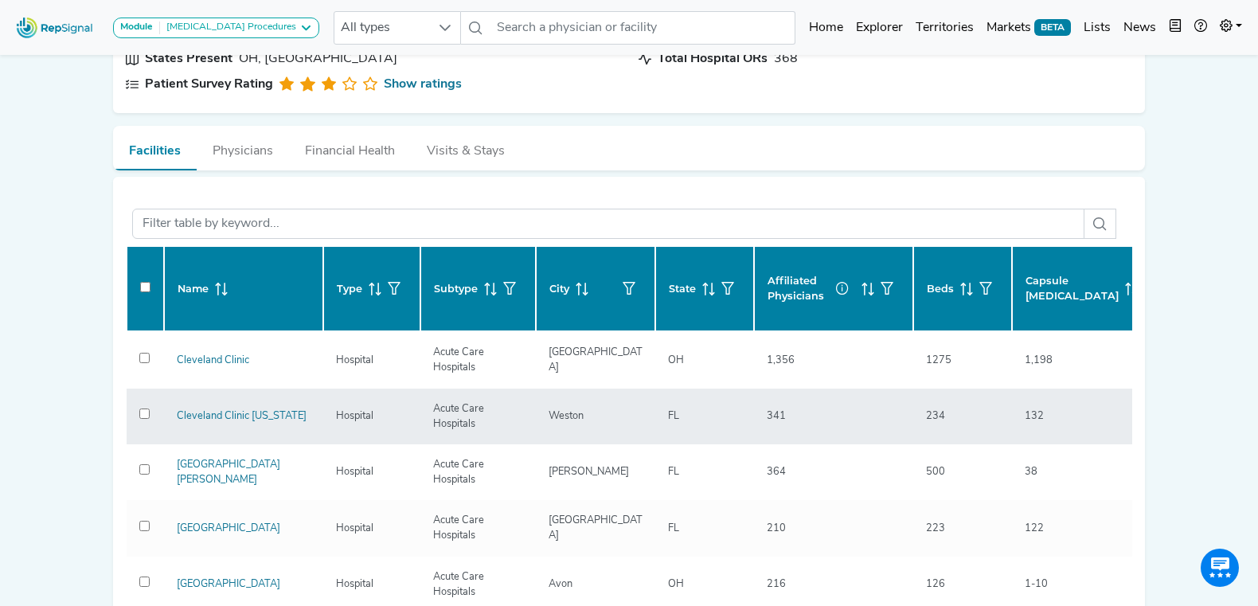
scroll to position [176, 0]
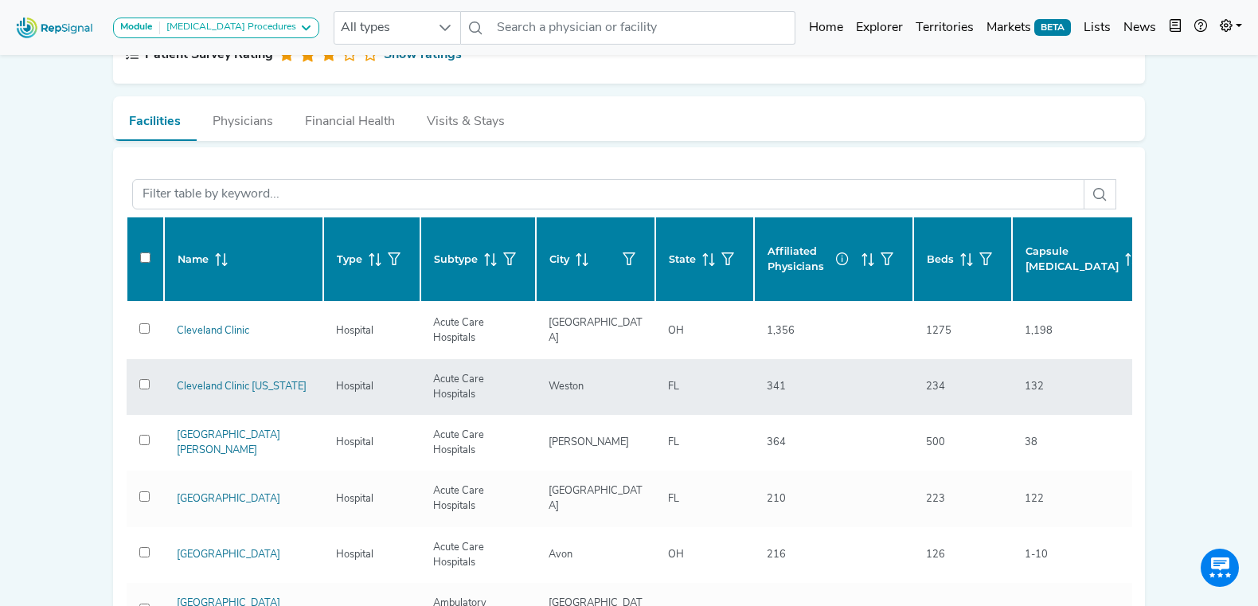
click at [181, 388] on link "Cleveland Clinic [US_STATE]" at bounding box center [242, 386] width 130 height 10
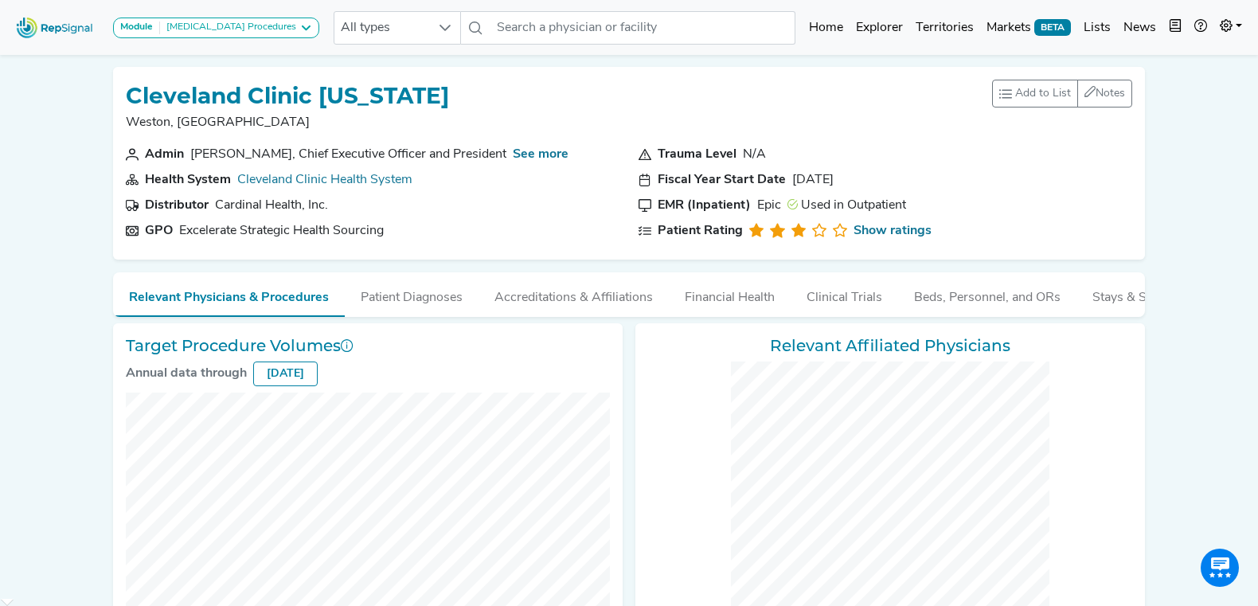
checkbox input "false"
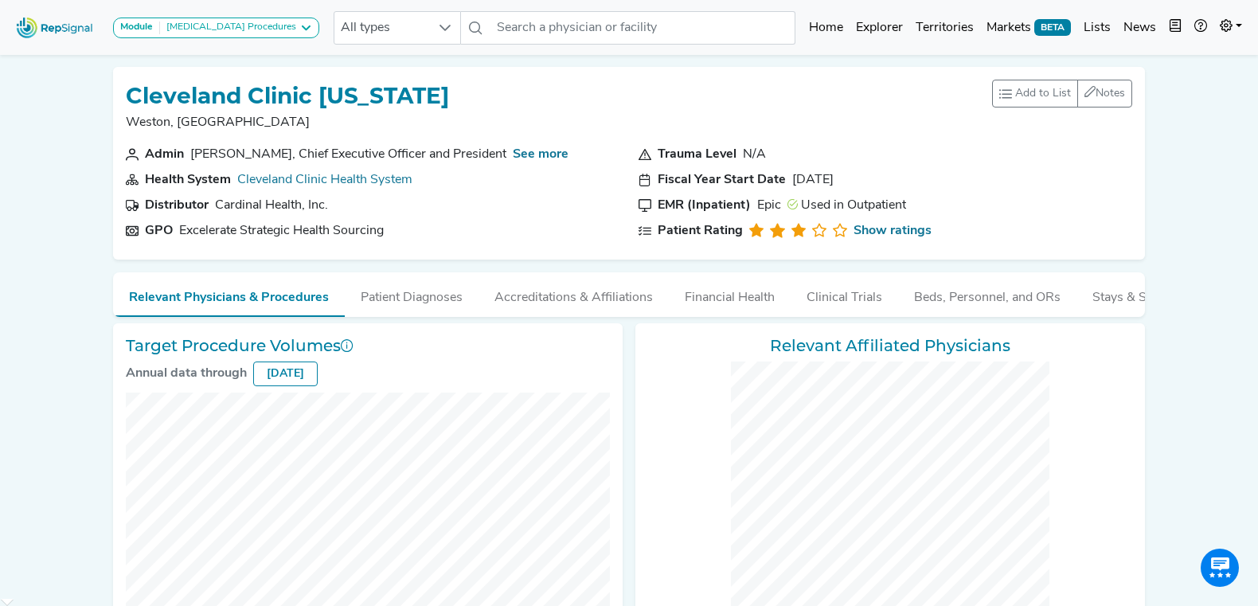
checkbox input "false"
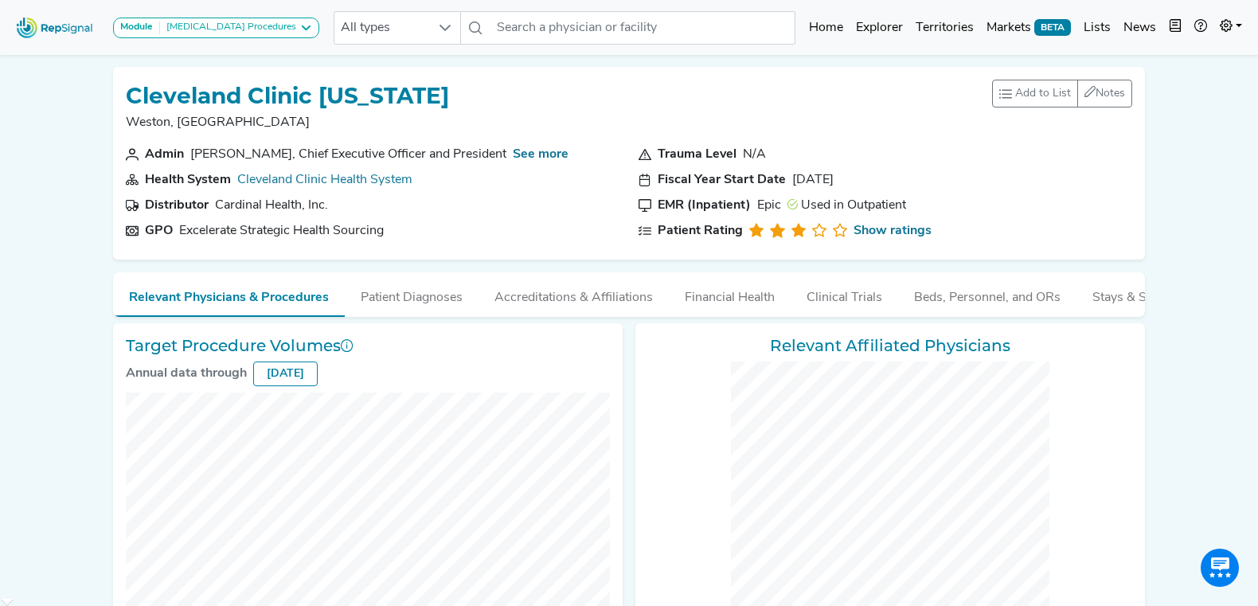
checkbox input "false"
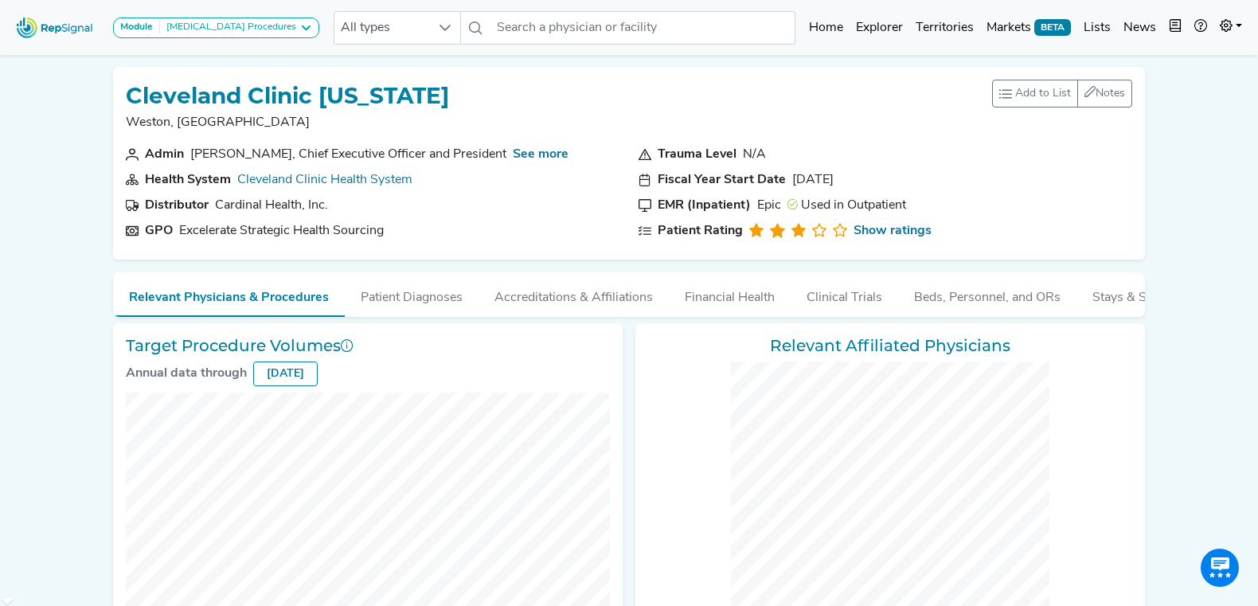
checkbox input "false"
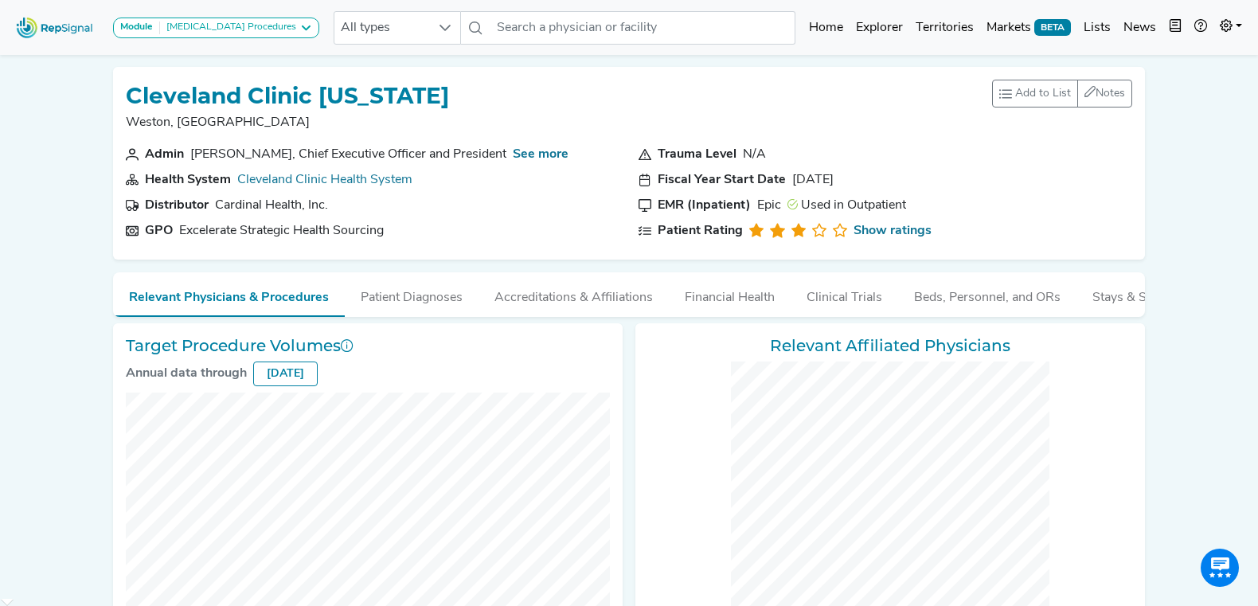
checkbox input "false"
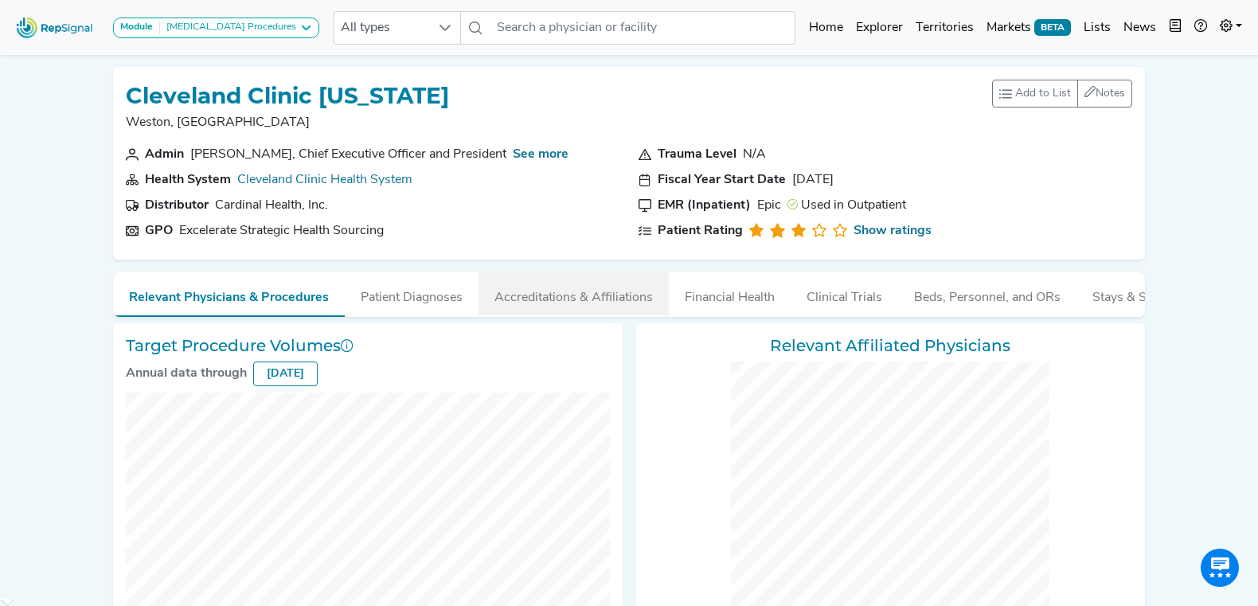
checkbox input "false"
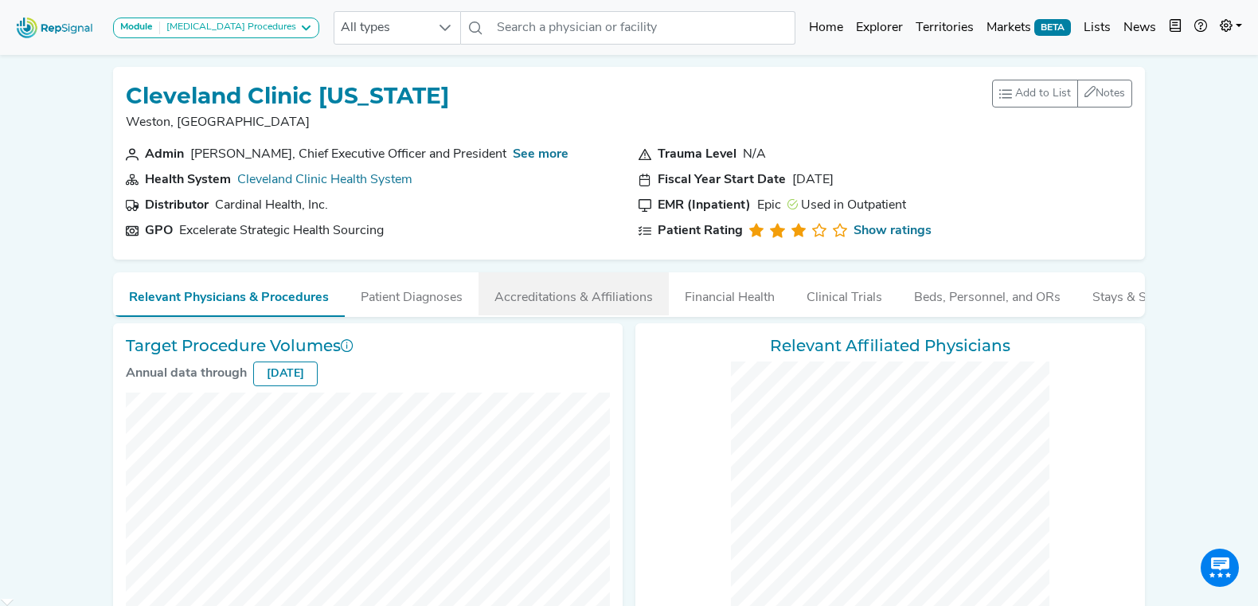
checkbox input "false"
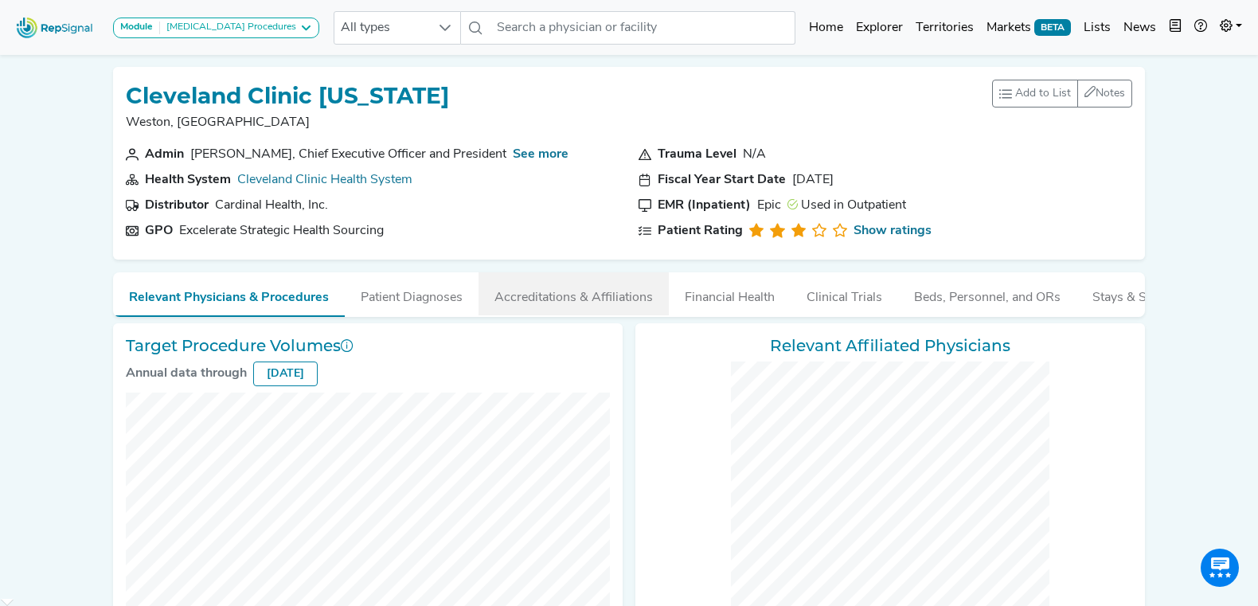
checkbox input "false"
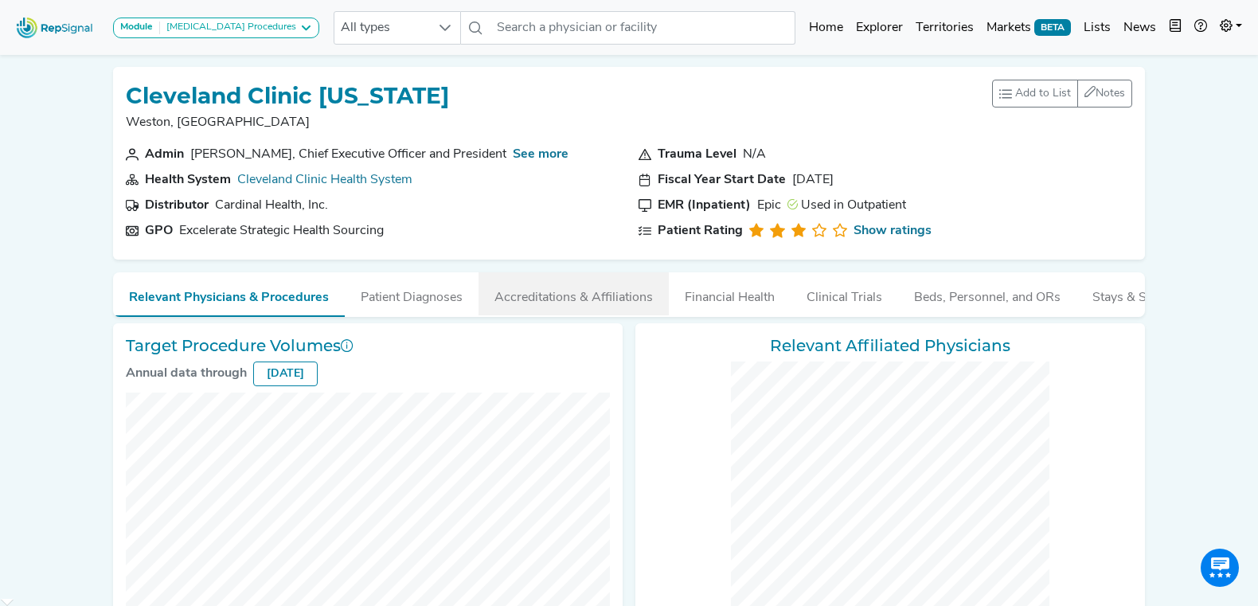
checkbox input "false"
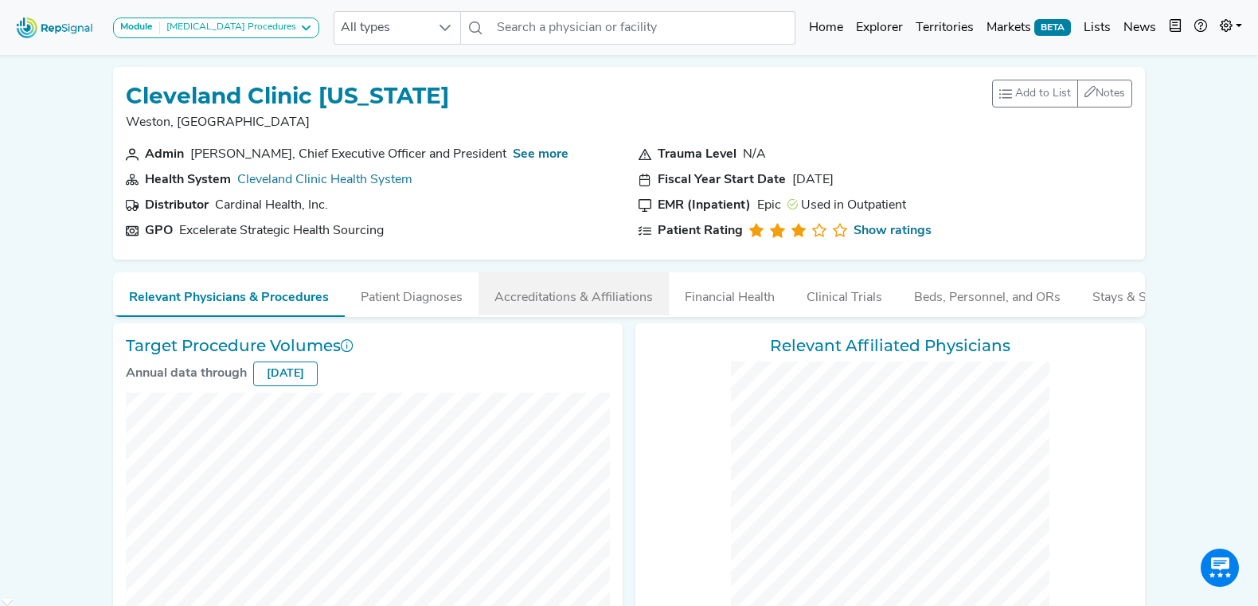
checkbox input "false"
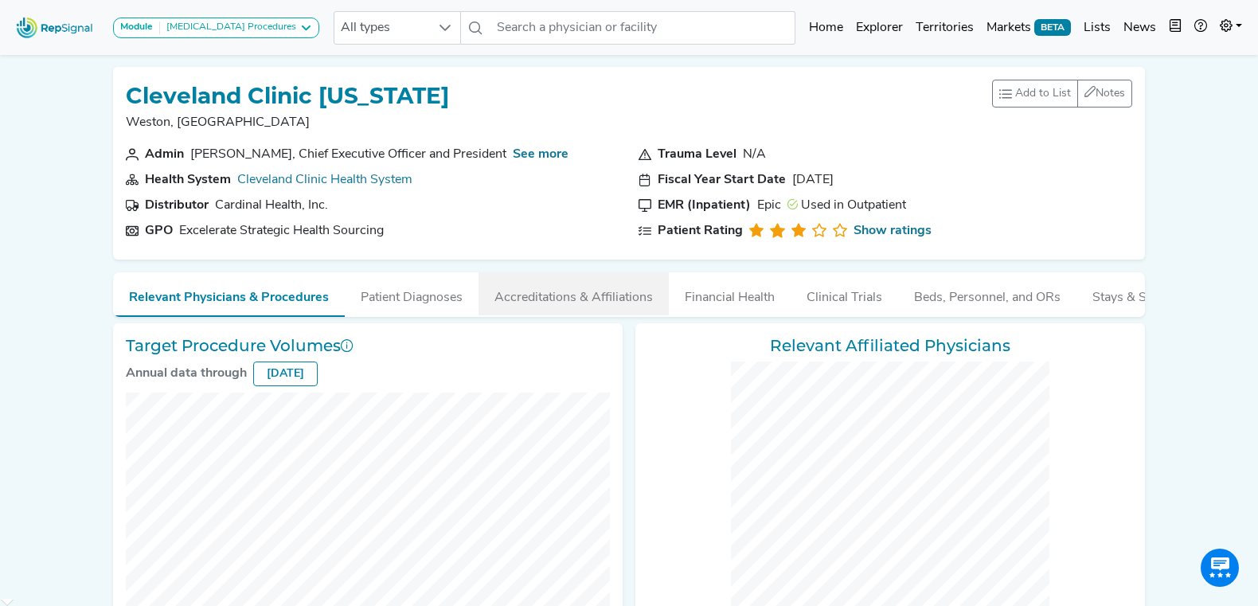
checkbox input "false"
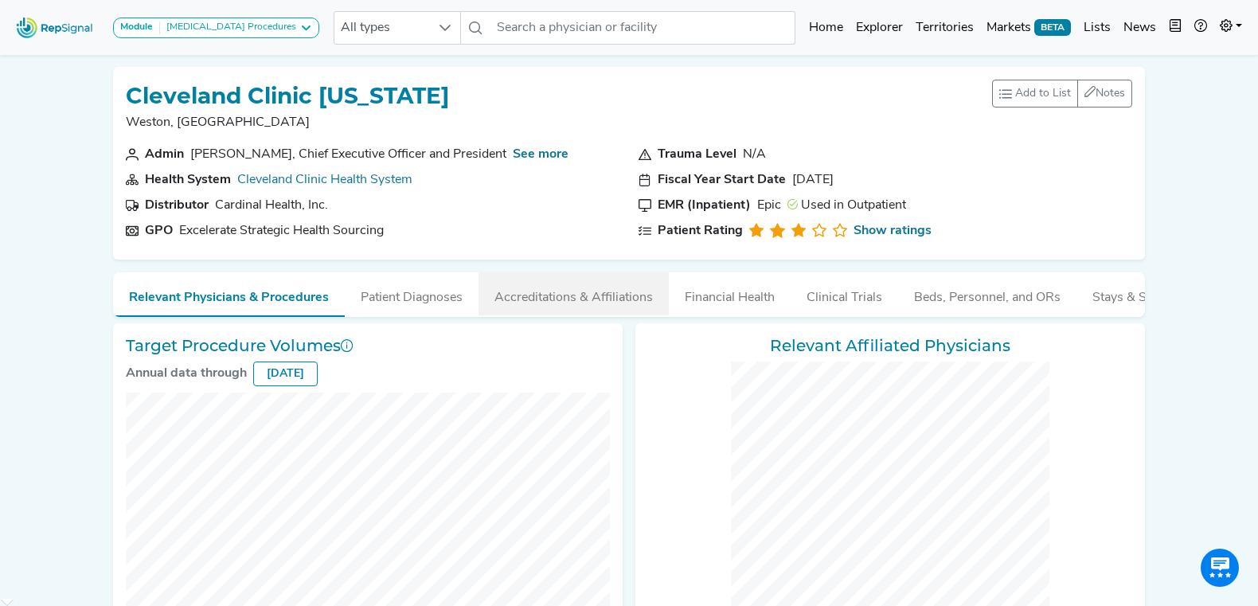
checkbox input "false"
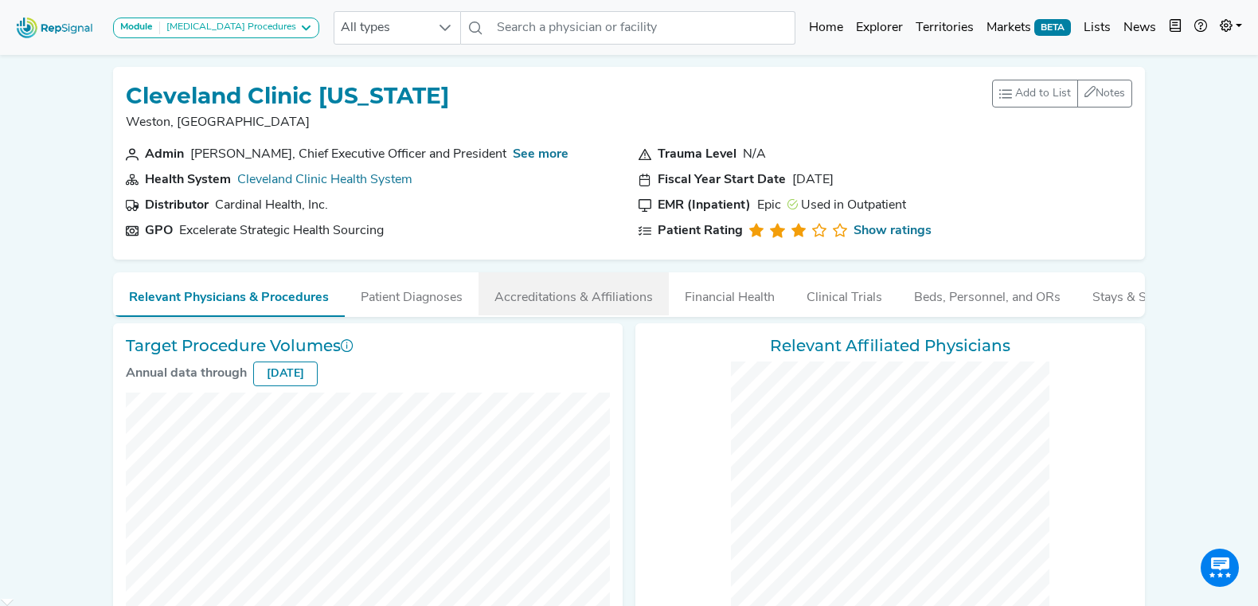
checkbox input "false"
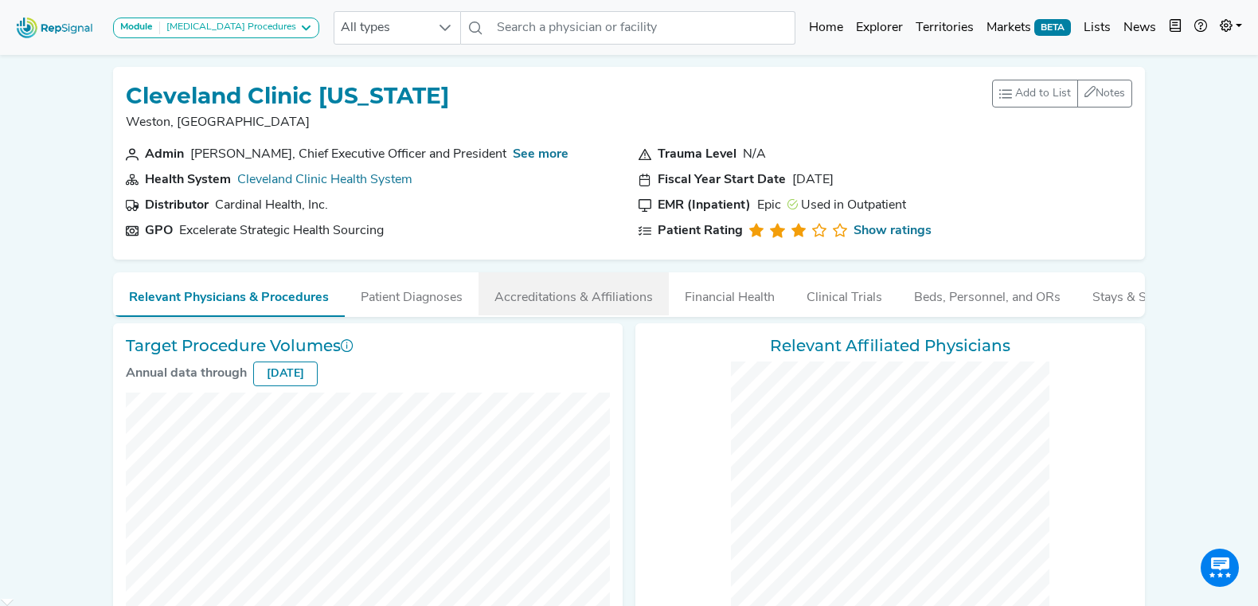
checkbox input "false"
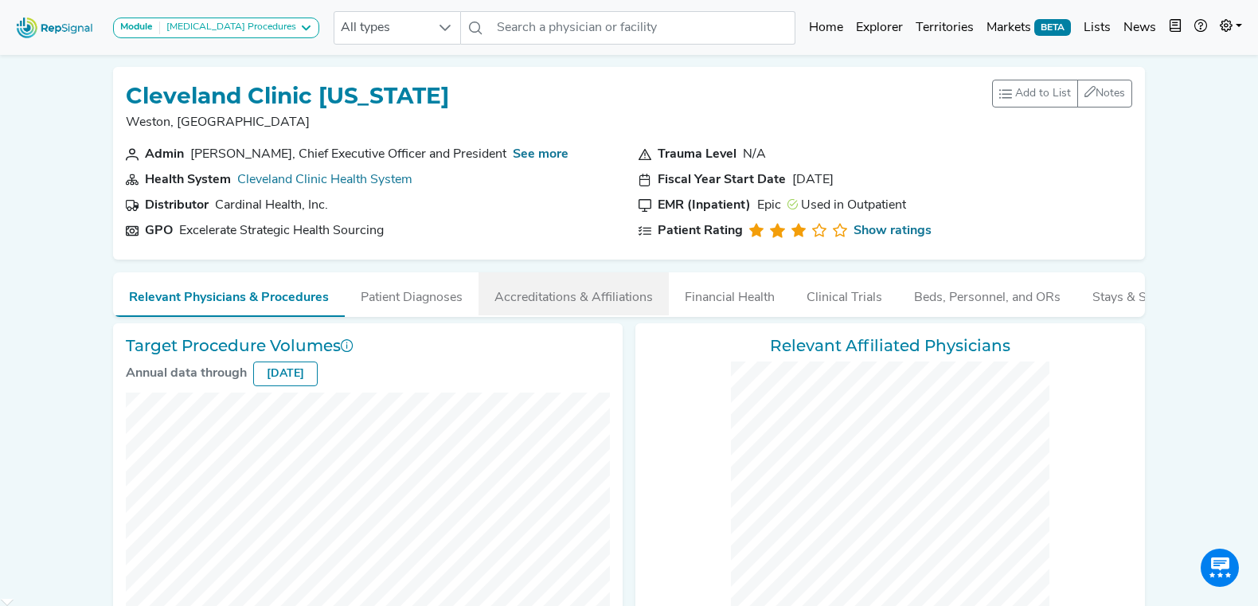
checkbox input "false"
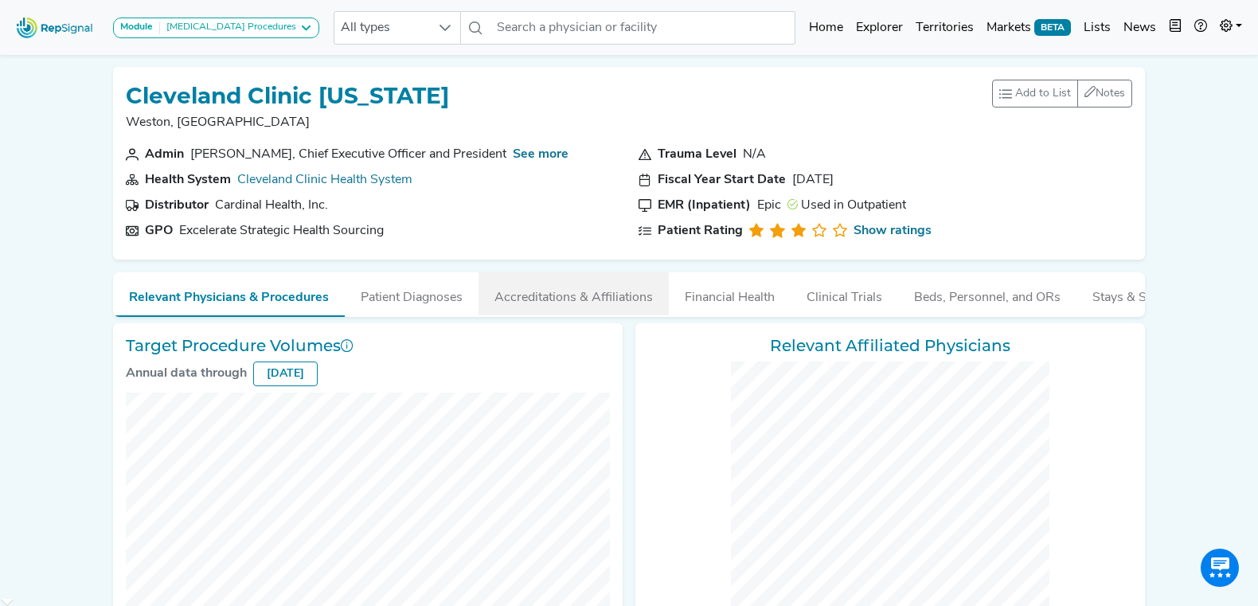
checkbox input "false"
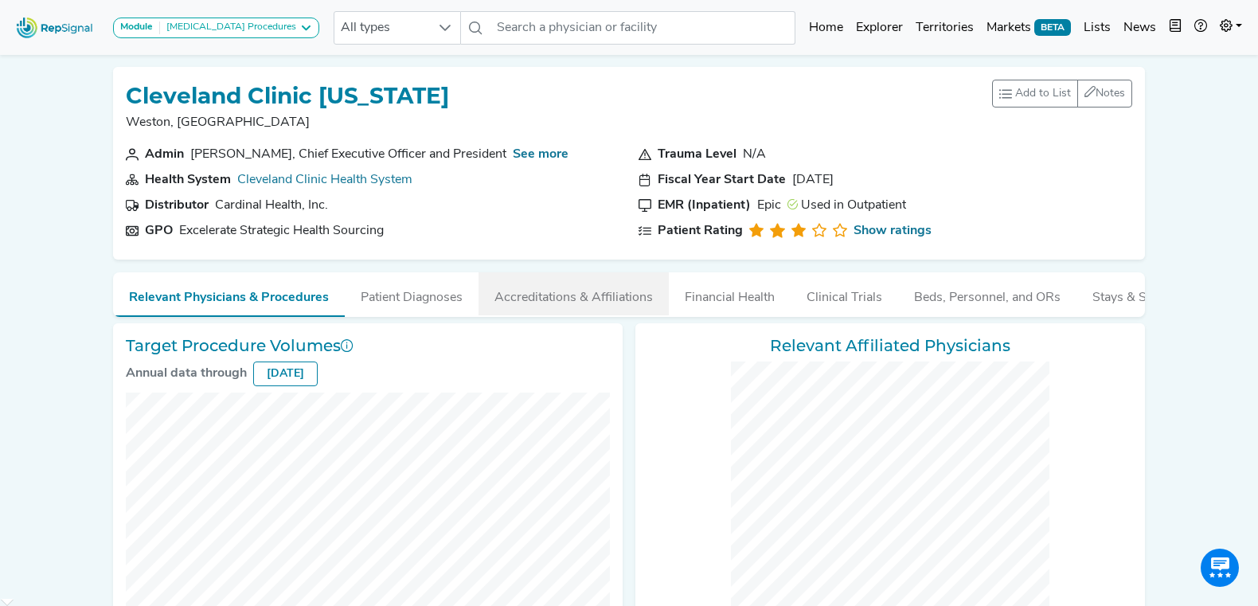
checkbox input "false"
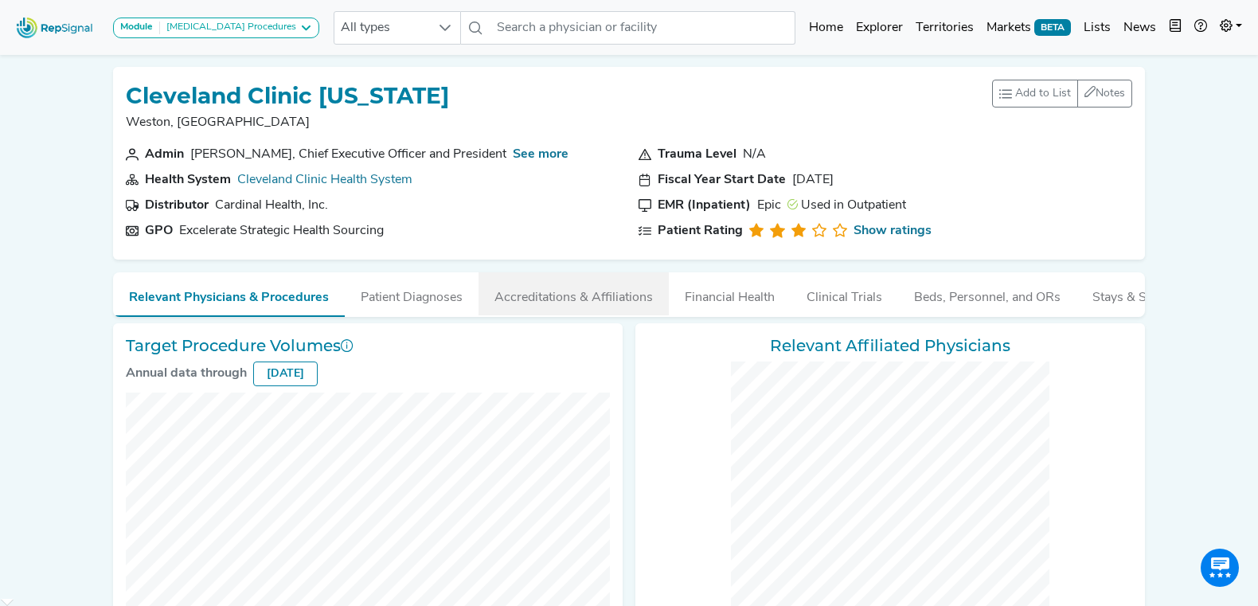
checkbox input "false"
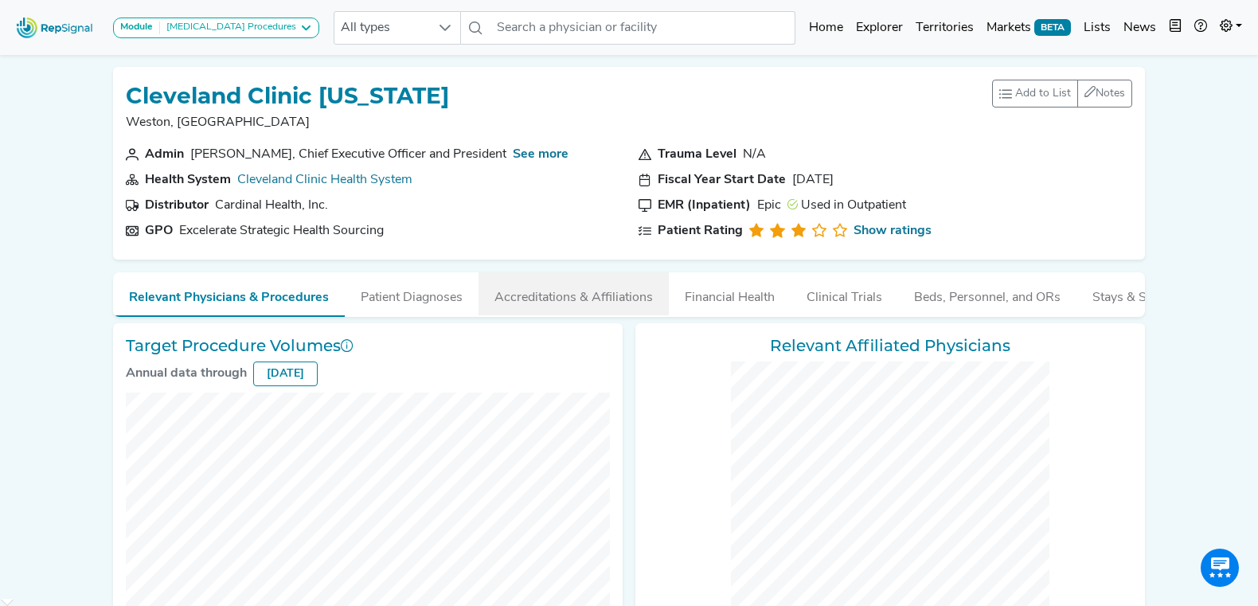
checkbox input "false"
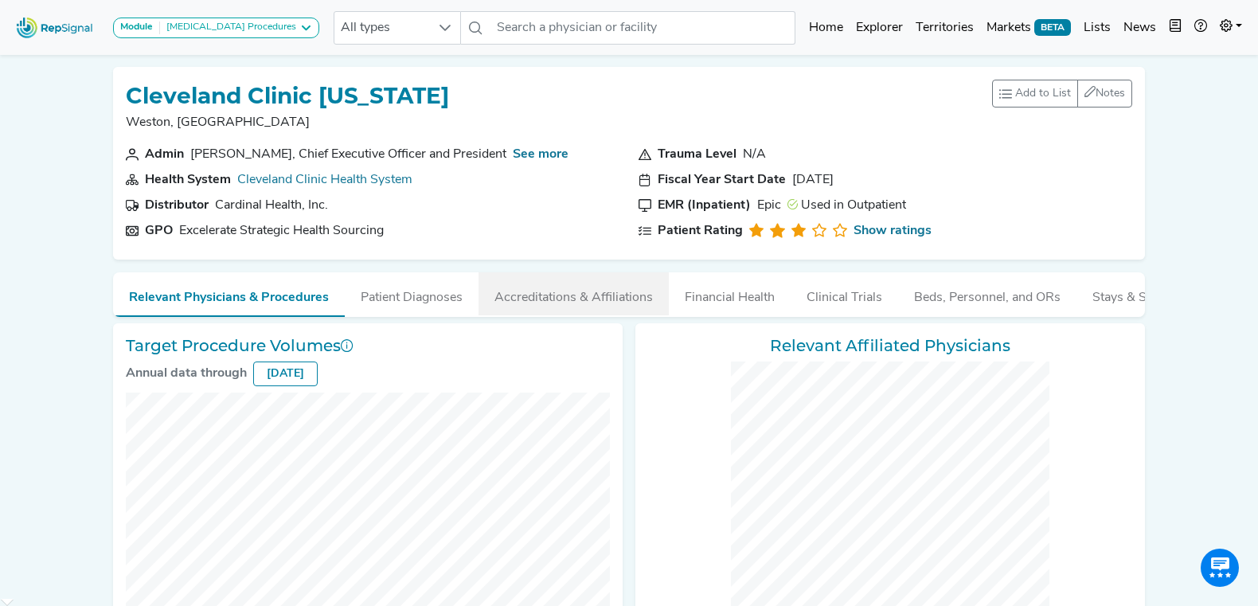
checkbox input "false"
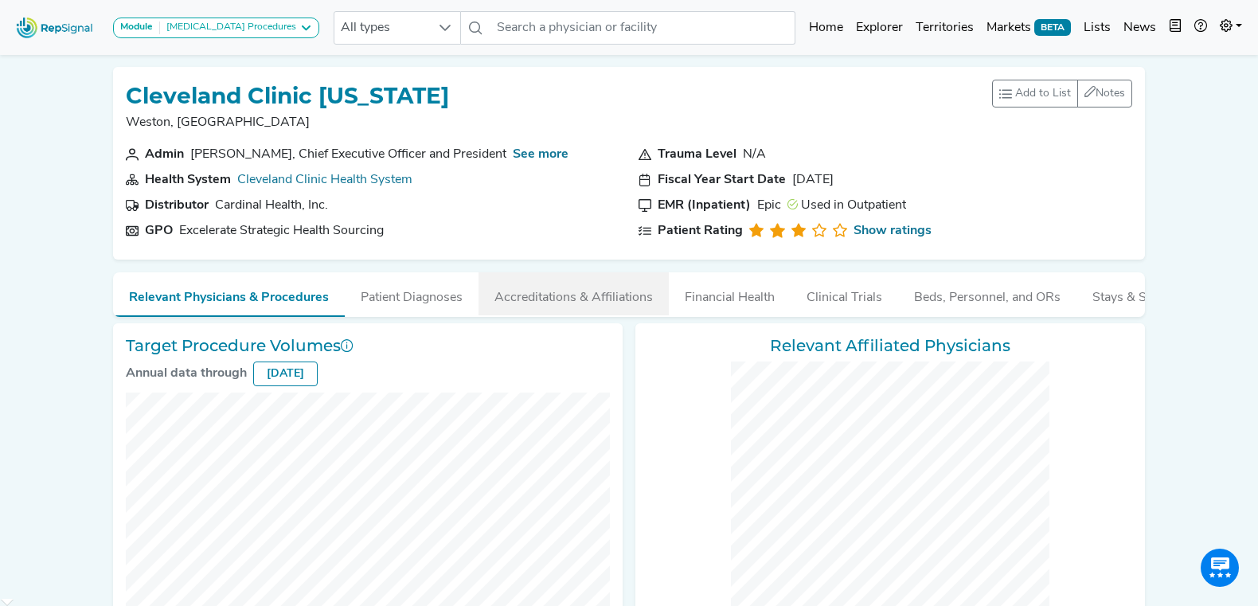
scroll to position [0, 56]
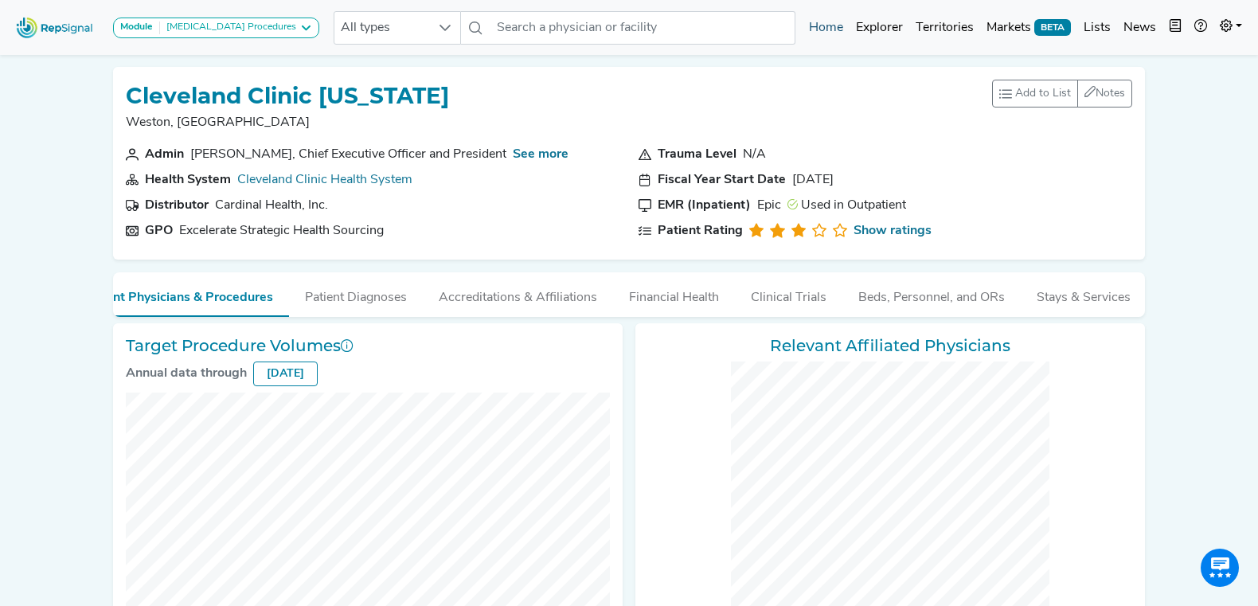
click at [813, 29] on link "Home" at bounding box center [826, 28] width 47 height 32
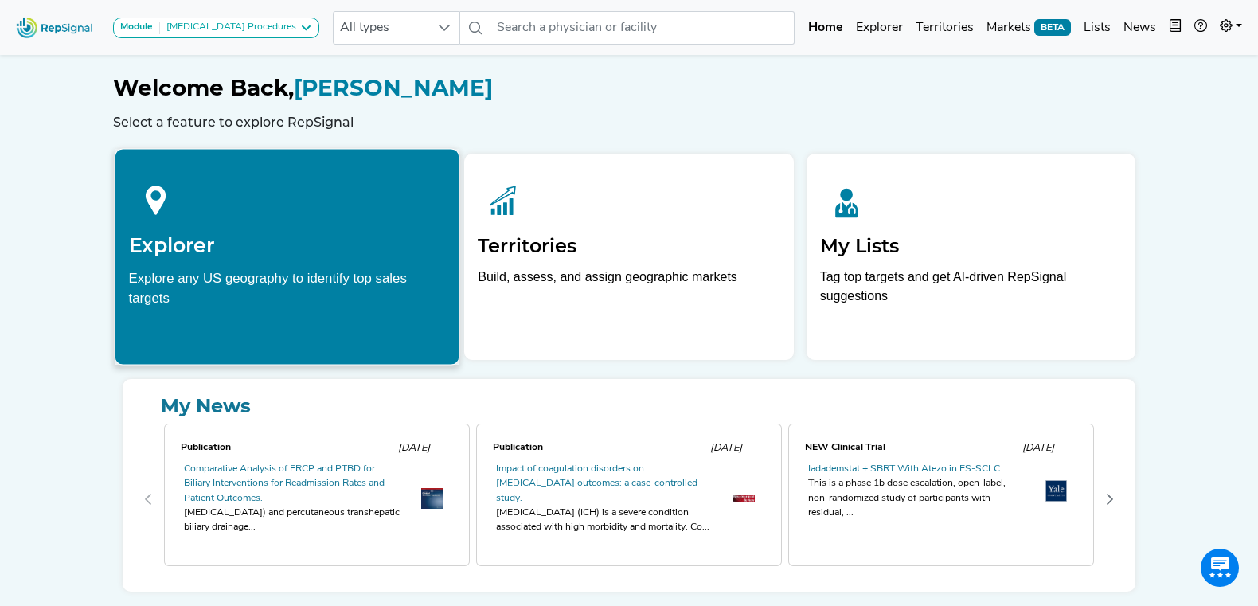
click at [335, 276] on div "Explore any US geography to identify top sales targets" at bounding box center [287, 288] width 317 height 40
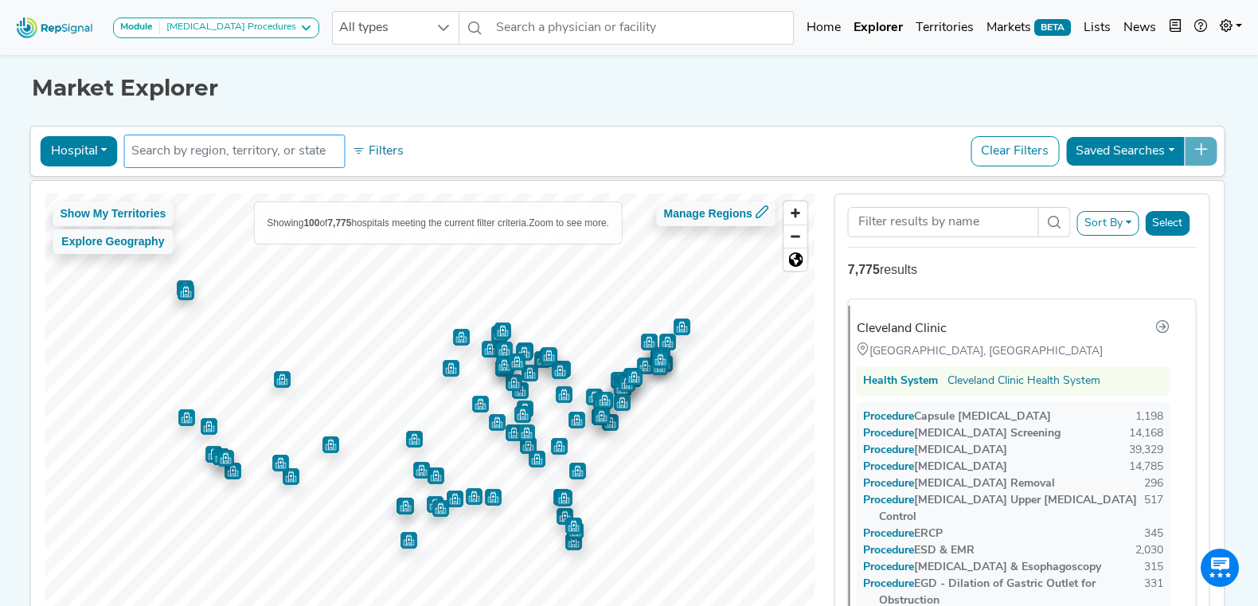
click at [241, 154] on input "text" at bounding box center [234, 151] width 207 height 19
type input "weston"
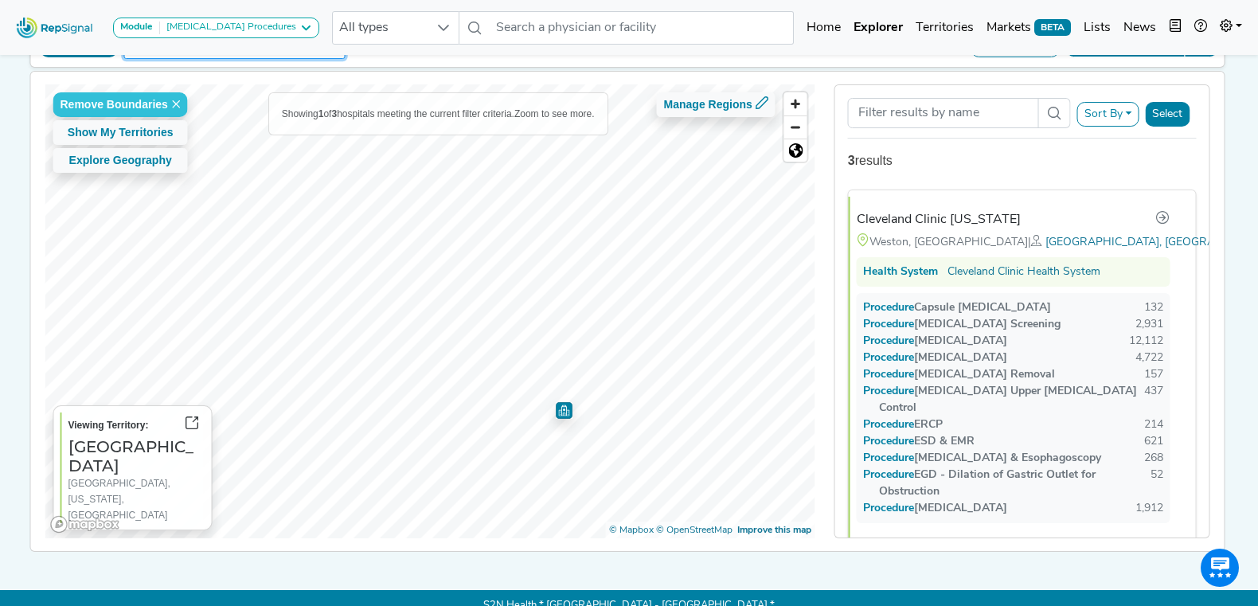
scroll to position [125, 0]
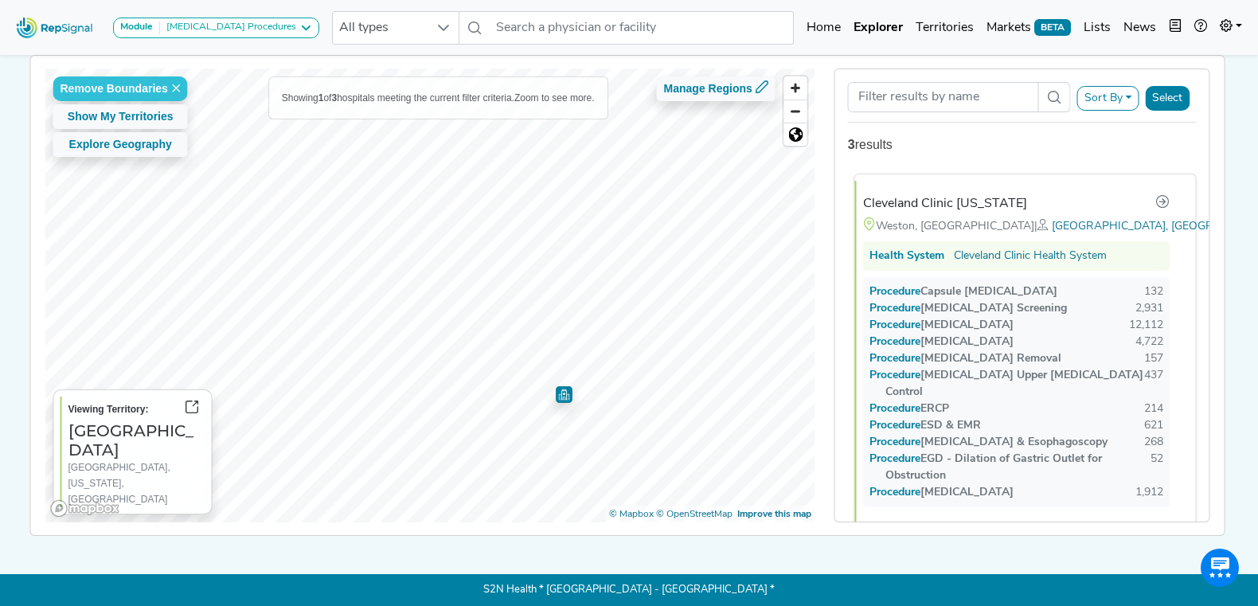
click at [966, 199] on div "Cleveland Clinic [US_STATE]" at bounding box center [945, 203] width 164 height 19
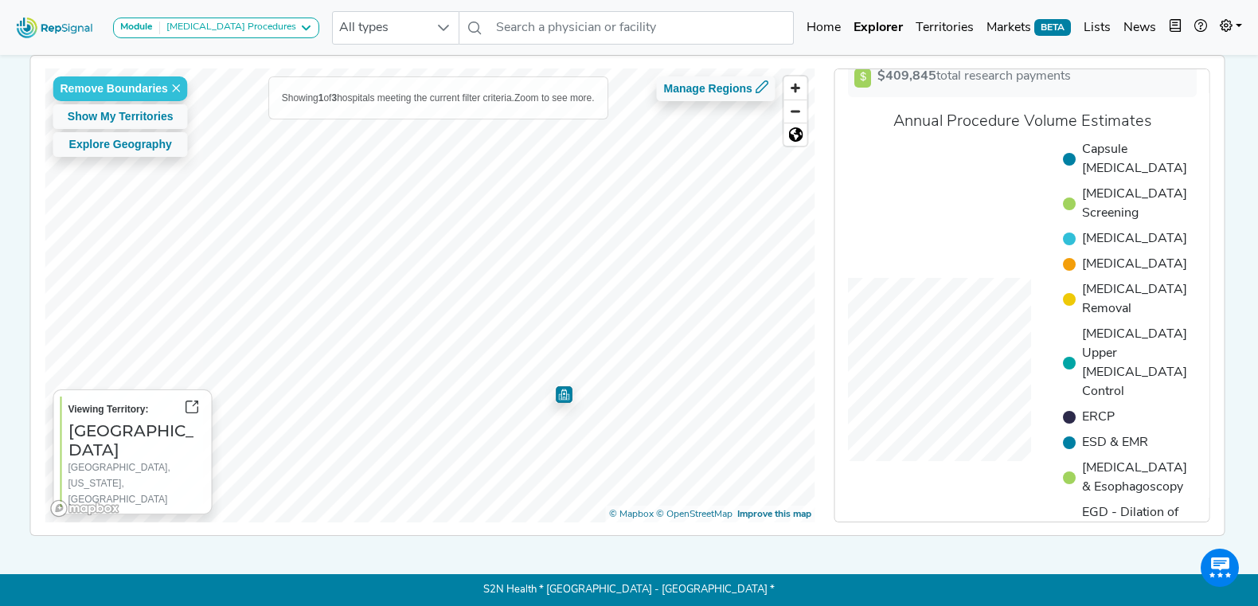
scroll to position [0, 0]
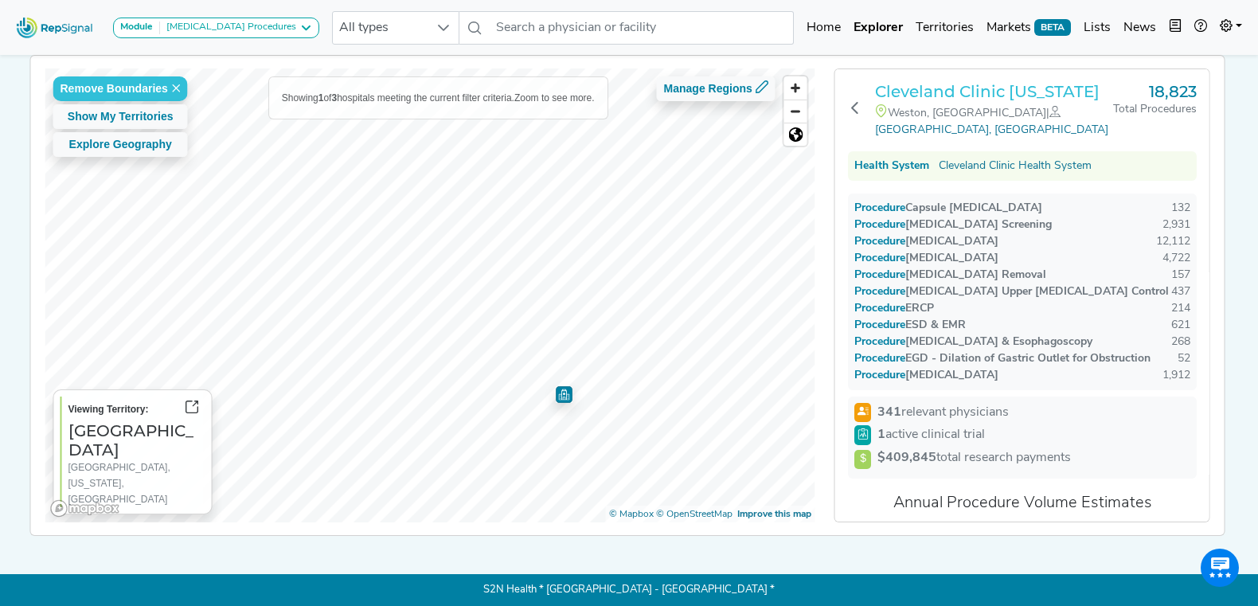
click at [968, 82] on h3 "Cleveland Clinic [US_STATE]" at bounding box center [994, 91] width 238 height 19
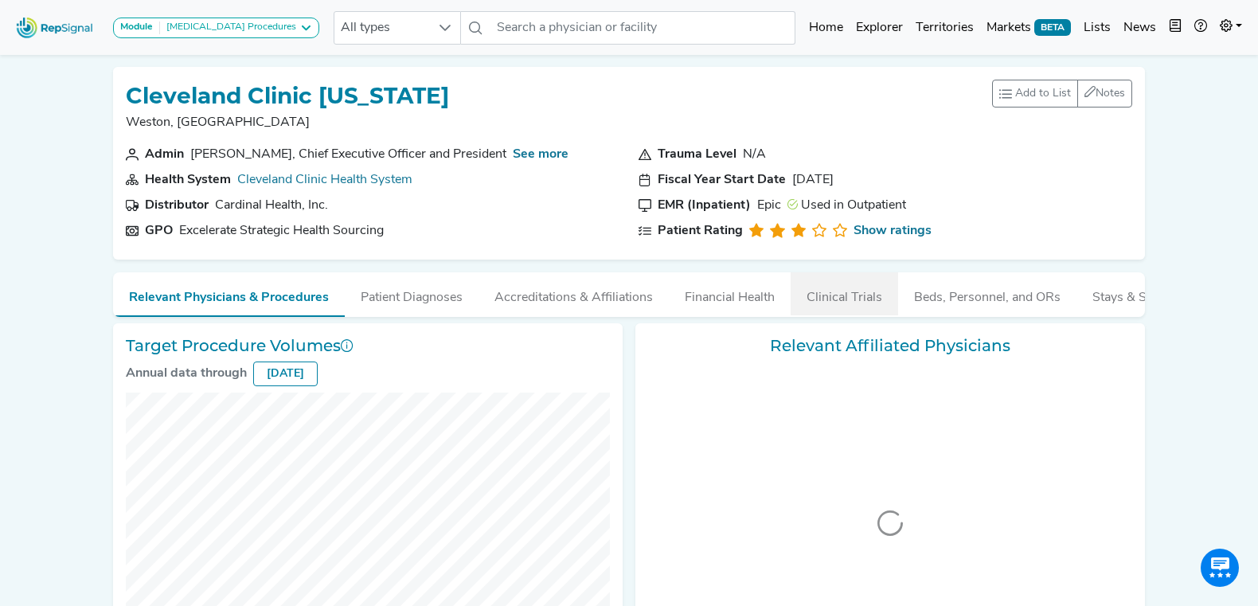
click at [829, 291] on button "Clinical Trials" at bounding box center [845, 293] width 108 height 43
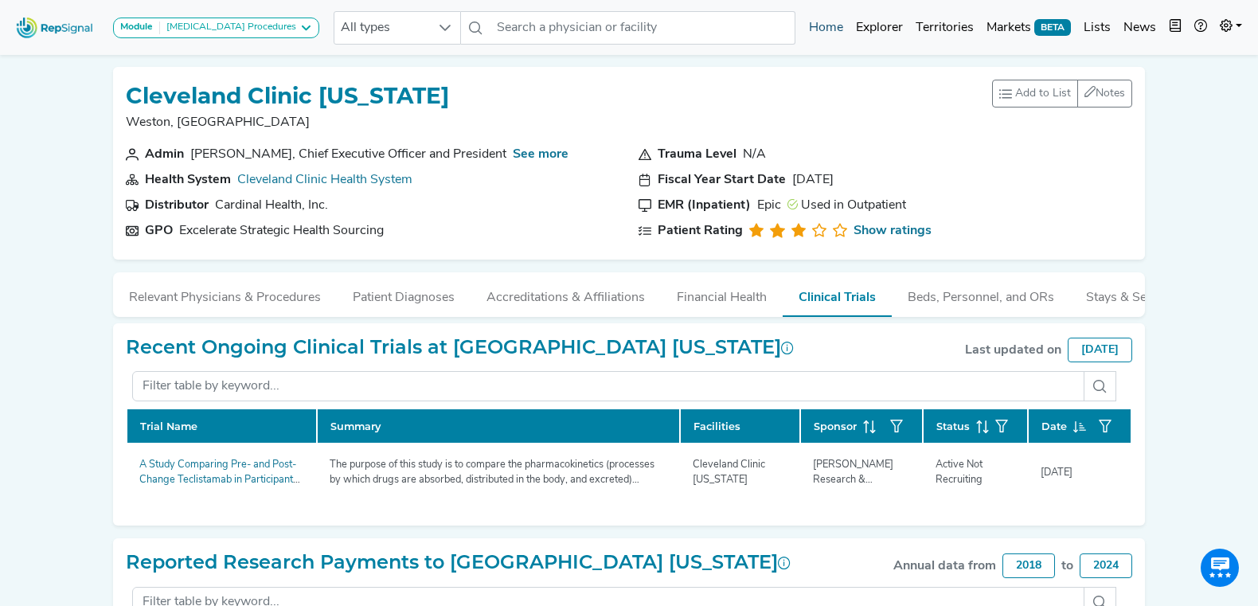
click at [839, 29] on link "Home" at bounding box center [826, 28] width 47 height 32
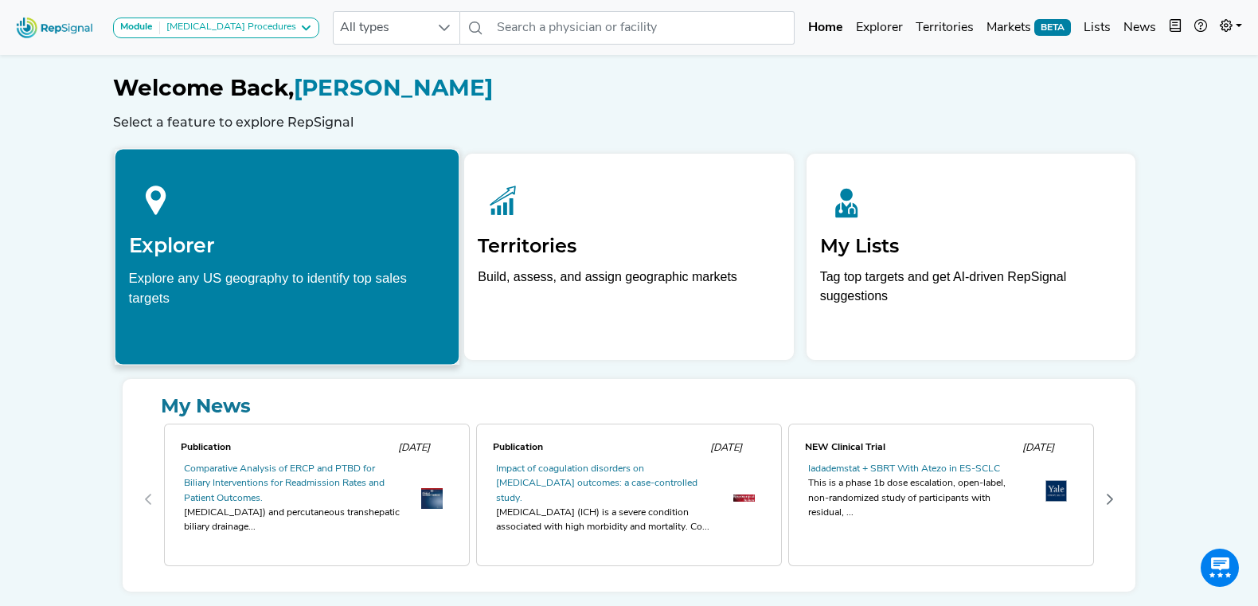
click at [328, 221] on div at bounding box center [287, 197] width 317 height 71
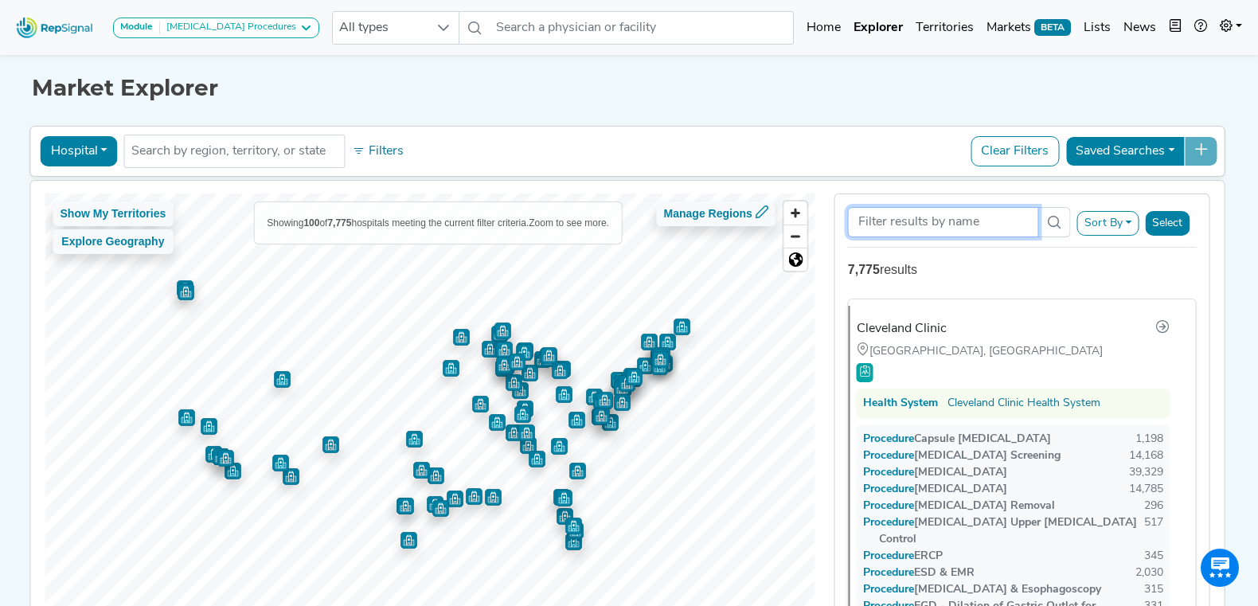
click at [901, 224] on input "Search Term" at bounding box center [943, 222] width 191 height 30
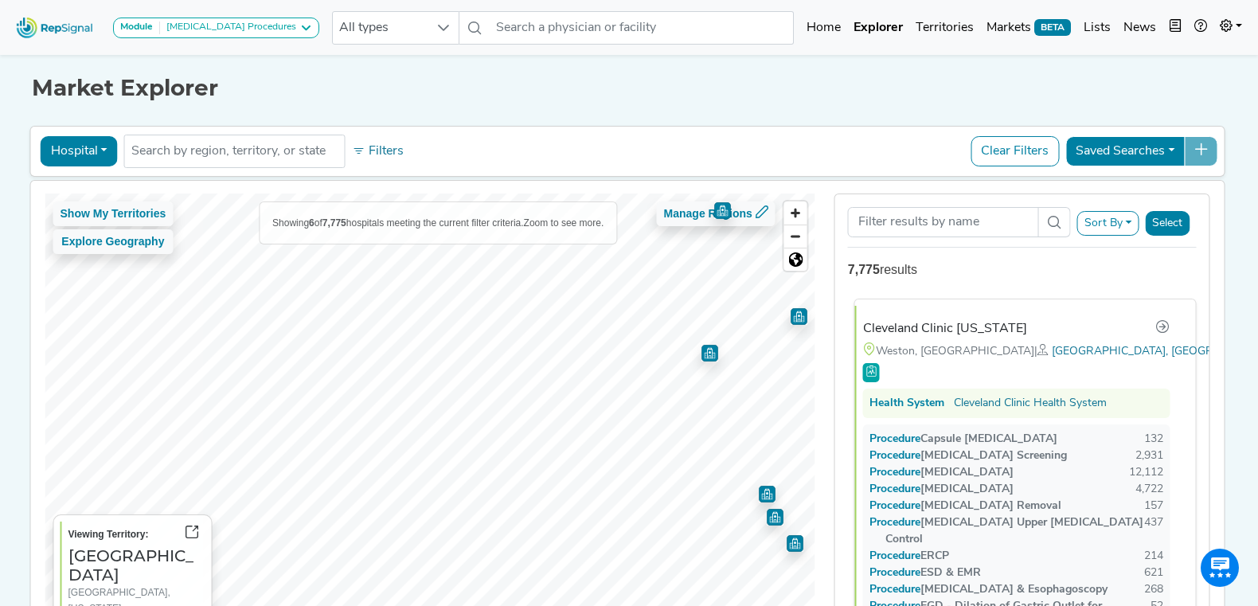
click at [937, 329] on div "Cleveland Clinic [US_STATE]" at bounding box center [945, 328] width 164 height 19
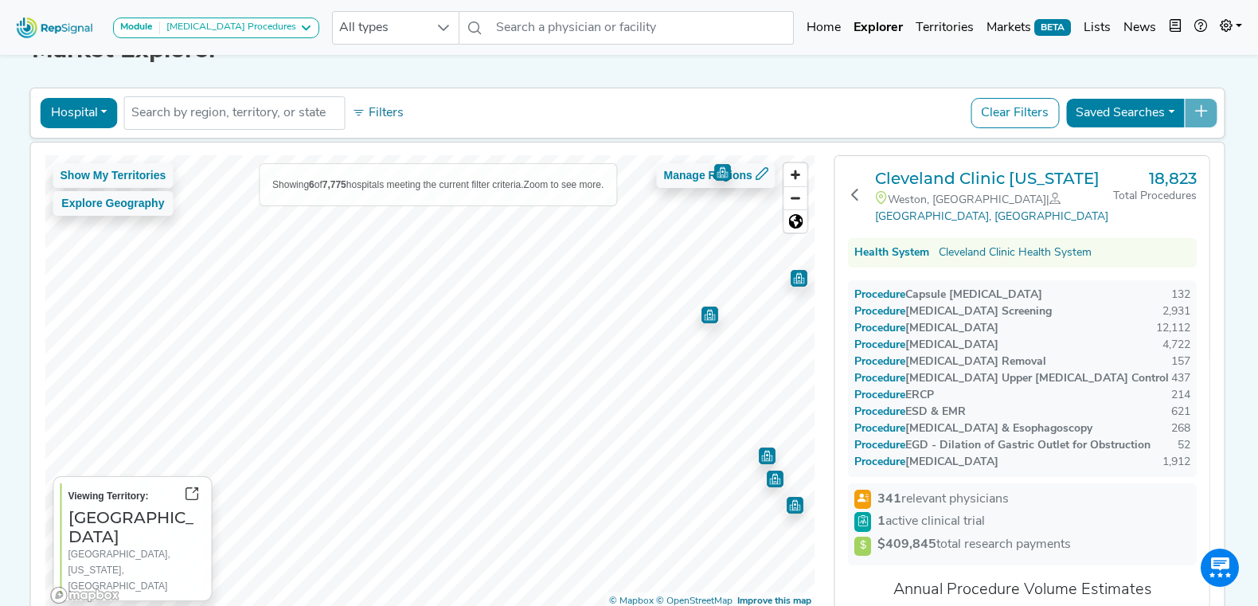
scroll to position [45, 0]
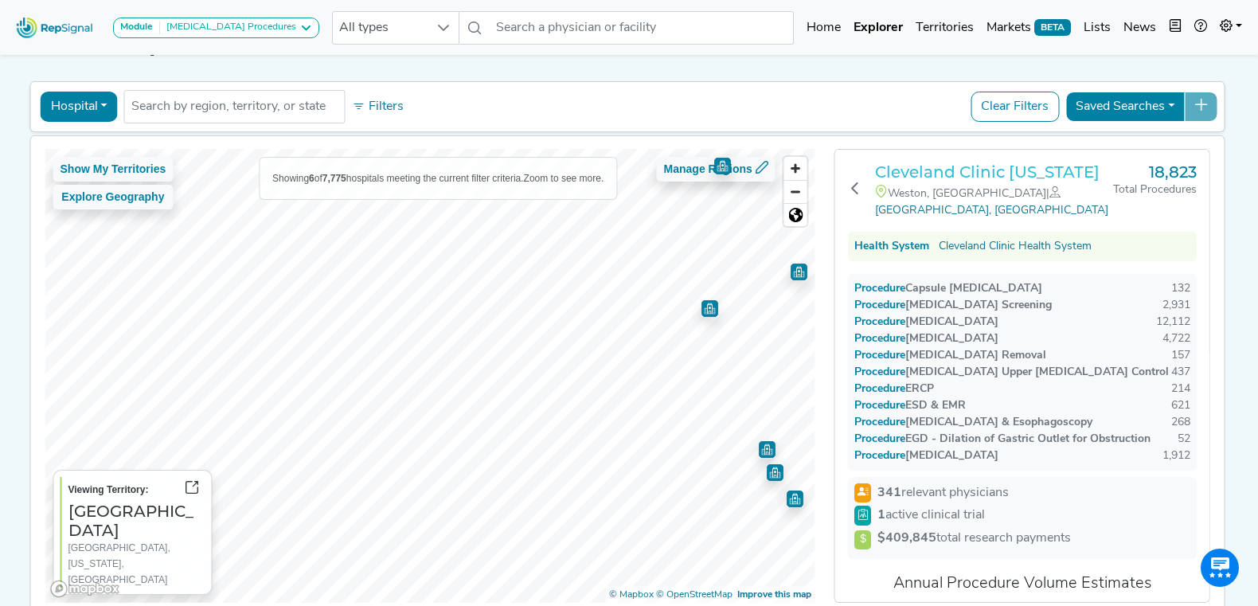
click at [954, 177] on h3 "Cleveland Clinic [US_STATE]" at bounding box center [994, 171] width 238 height 19
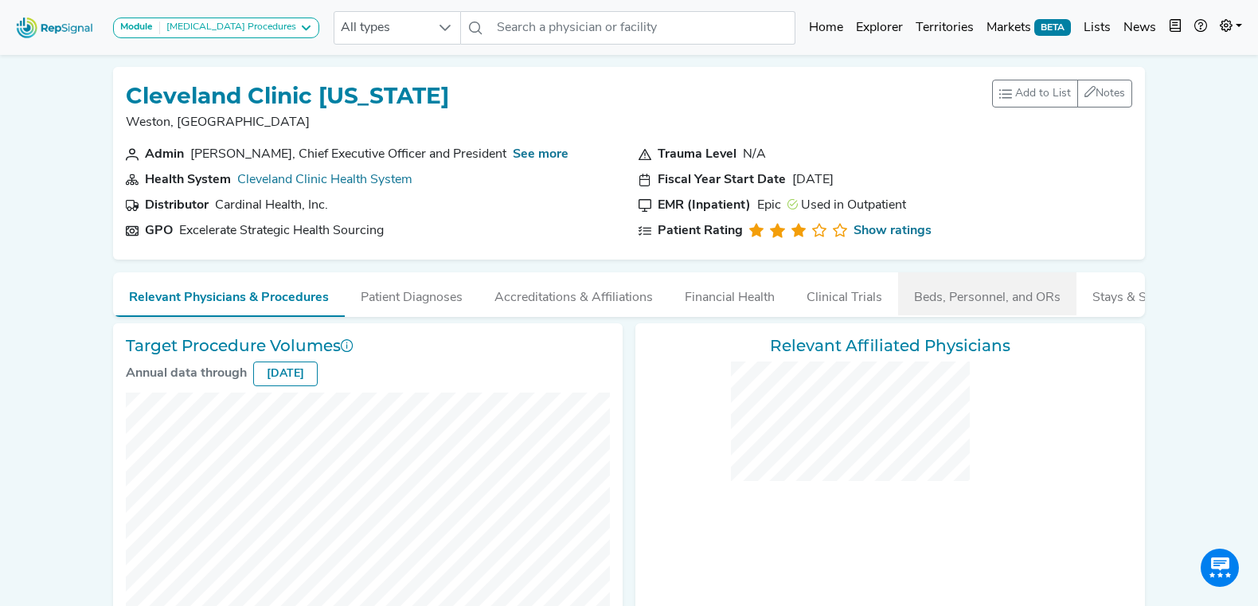
click at [989, 298] on button "Beds, Personnel, and ORs" at bounding box center [987, 293] width 178 height 43
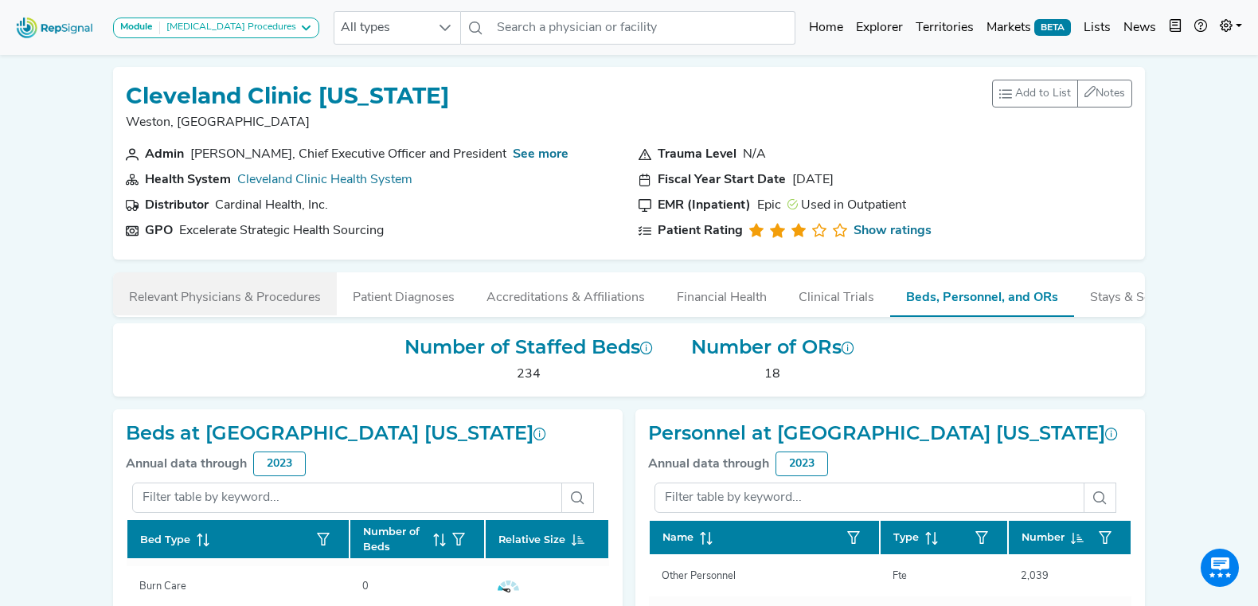
click at [215, 295] on button "Relevant Physicians & Procedures" at bounding box center [225, 293] width 224 height 43
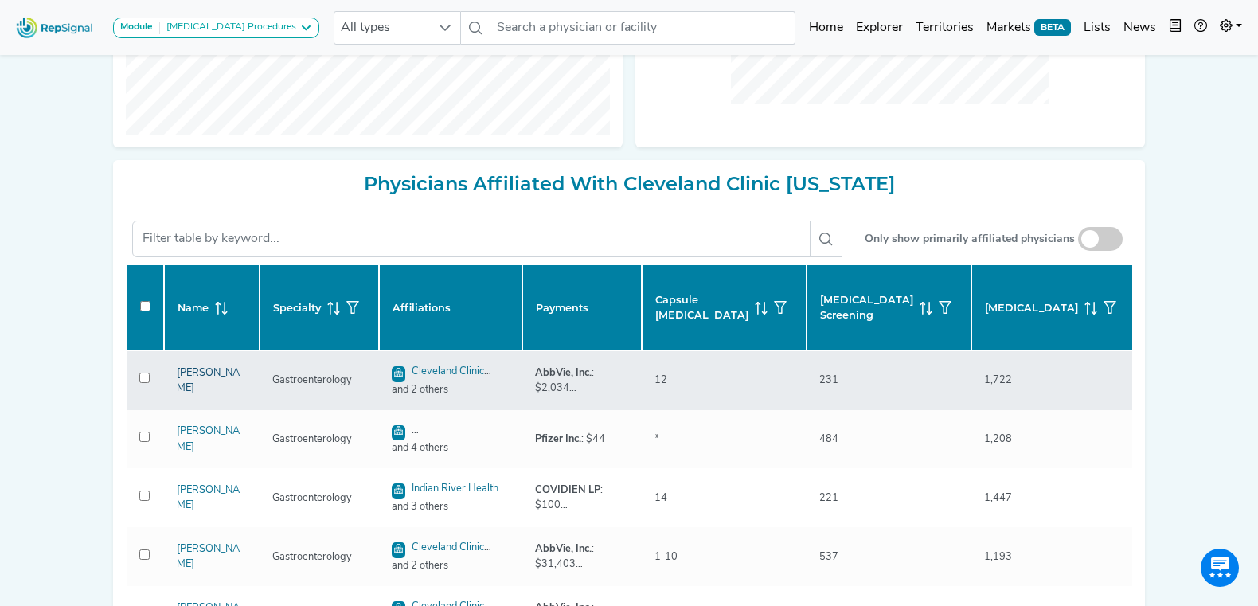
click at [194, 374] on link "[PERSON_NAME]" at bounding box center [208, 380] width 63 height 25
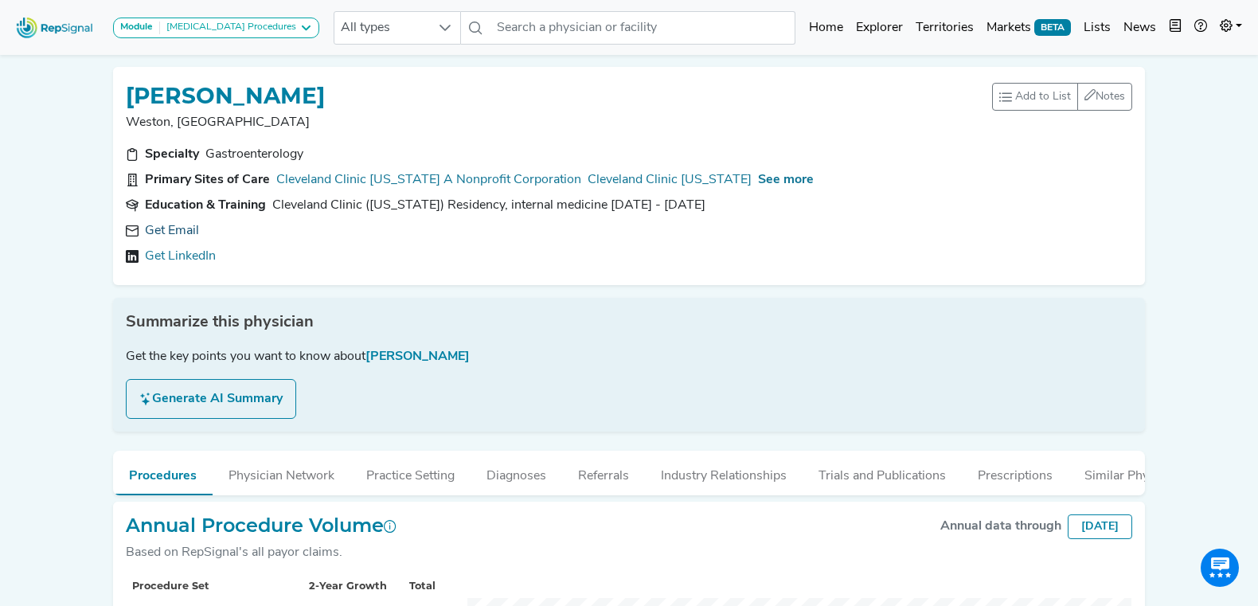
click at [163, 233] on link "Get Email" at bounding box center [172, 230] width 54 height 19
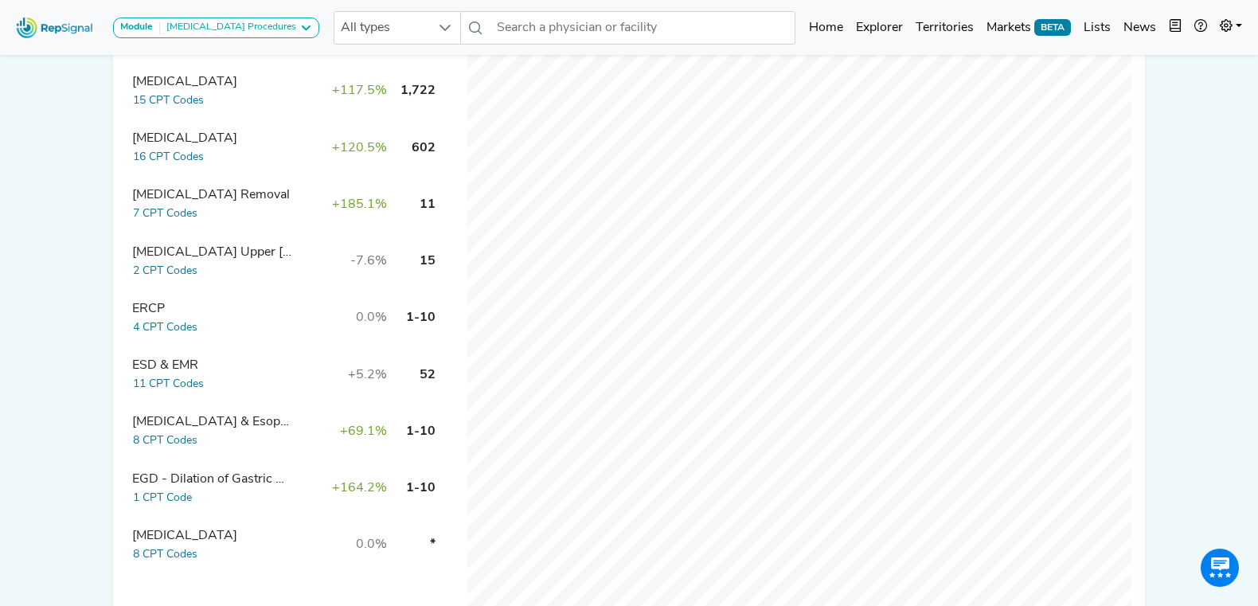
scroll to position [655, 0]
